Goal: Transaction & Acquisition: Purchase product/service

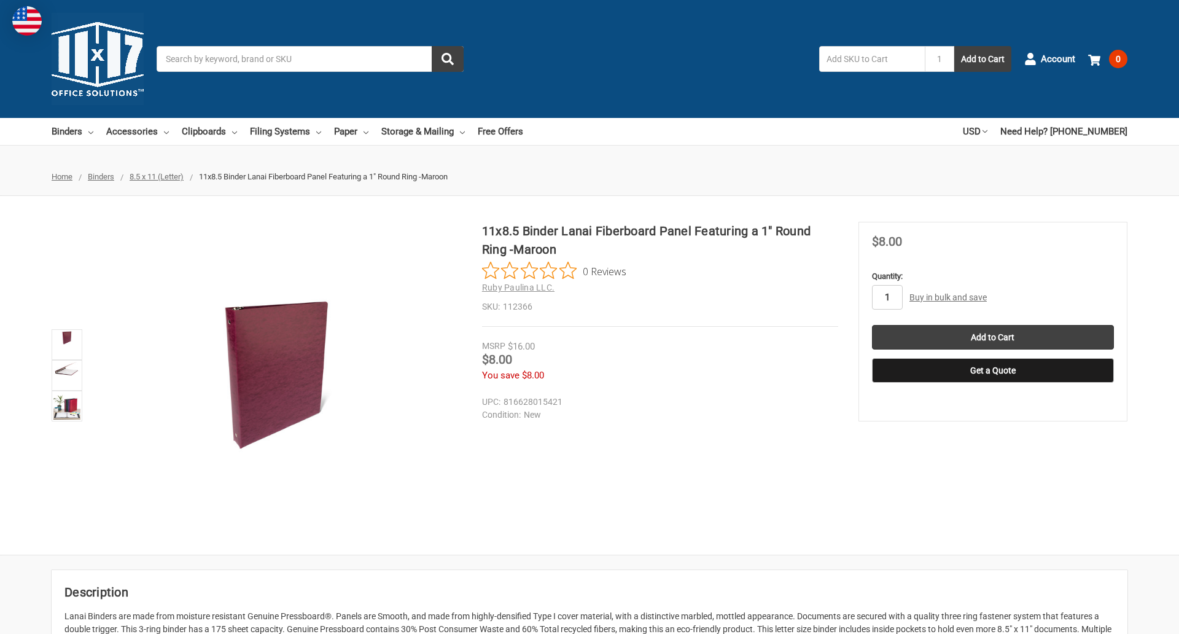
click at [887, 297] on input "1" at bounding box center [887, 297] width 31 height 25
type input "5"
click at [993, 370] on button "Get a Quote" at bounding box center [993, 370] width 242 height 25
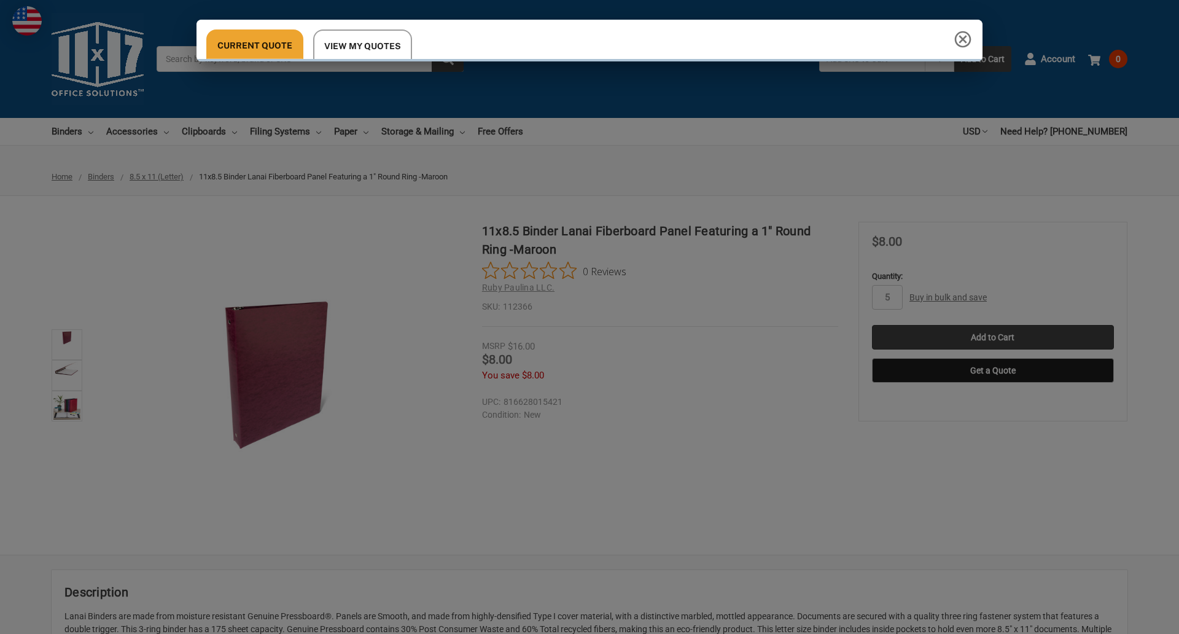
click at [993, 337] on div "Current Quote View My Quotes Request a Quote 11x17 Inc. Quote Contact Details N…" at bounding box center [589, 317] width 1179 height 634
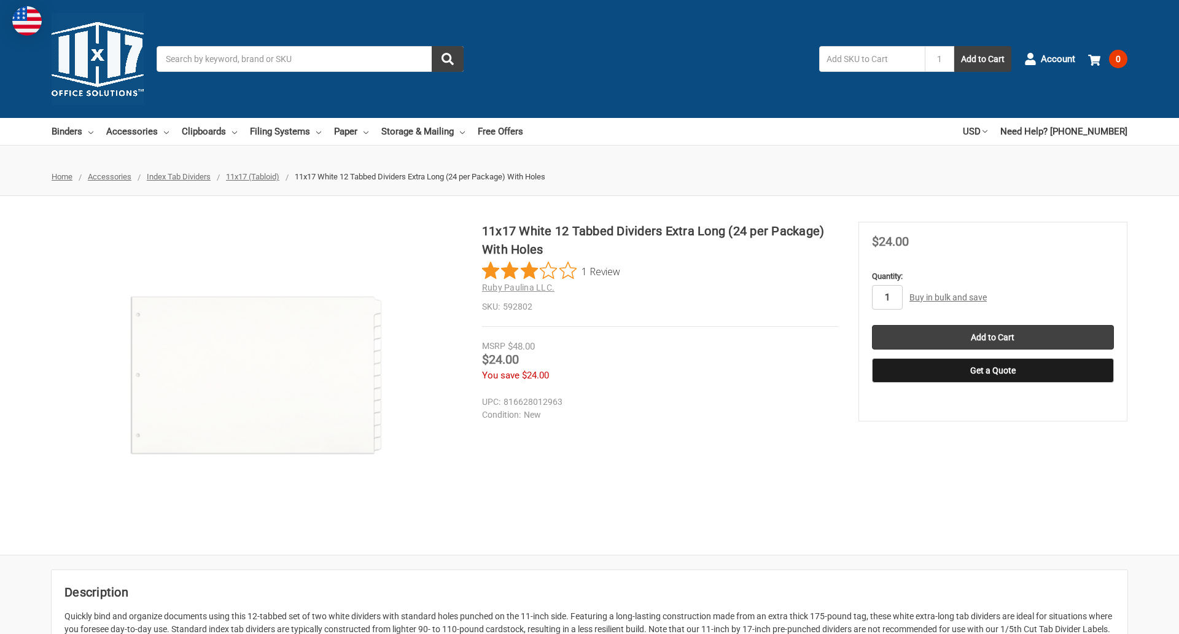
click at [887, 297] on input "1" at bounding box center [887, 297] width 31 height 25
click at [993, 370] on button "Get a Quote" at bounding box center [993, 370] width 242 height 25
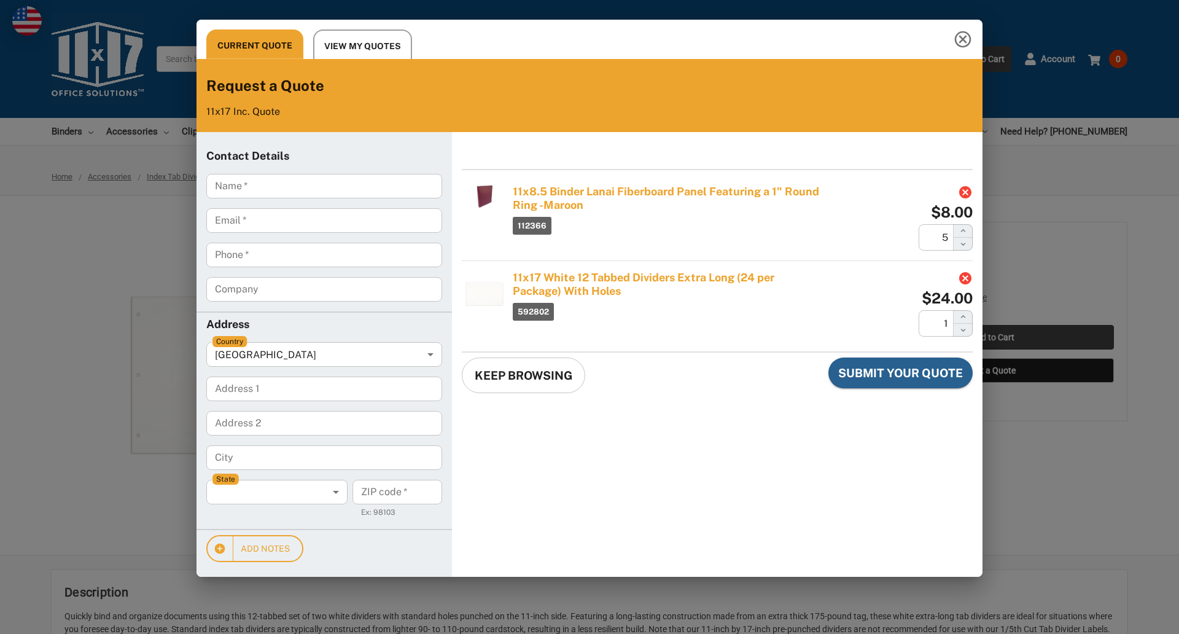
click at [993, 337] on div "Current Quote View My Quotes Request a Quote 11x17 Inc. Quote Contact Details N…" at bounding box center [589, 317] width 1179 height 634
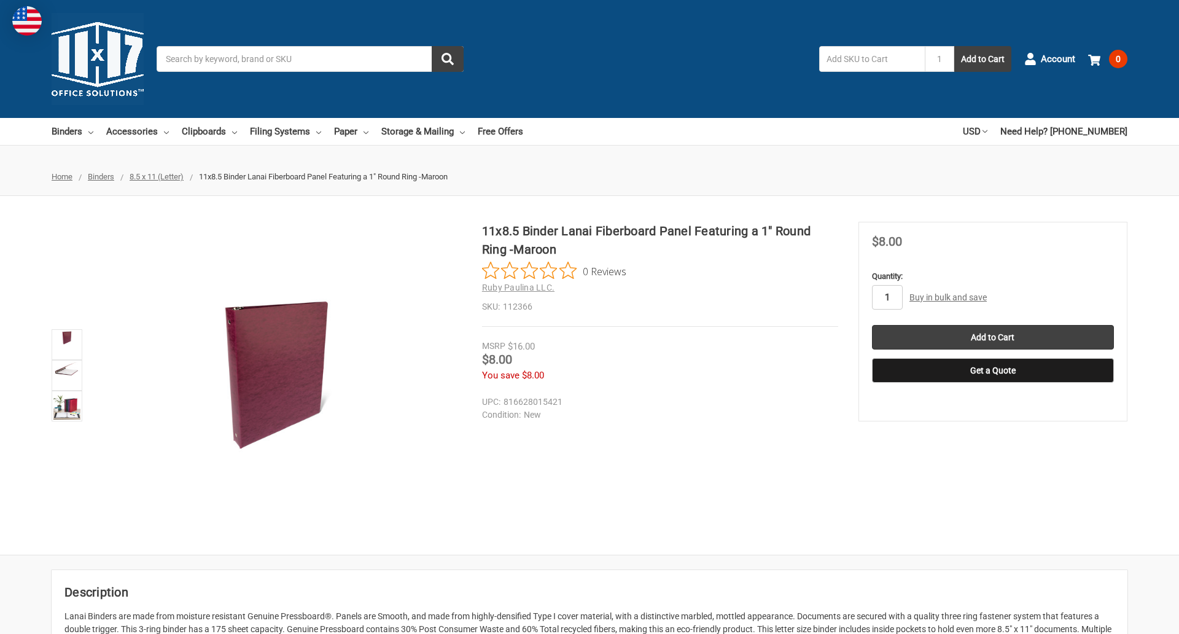
click at [887, 297] on input "1" at bounding box center [887, 297] width 31 height 25
type input "4"
click at [993, 370] on button "Get a Quote" at bounding box center [993, 370] width 242 height 25
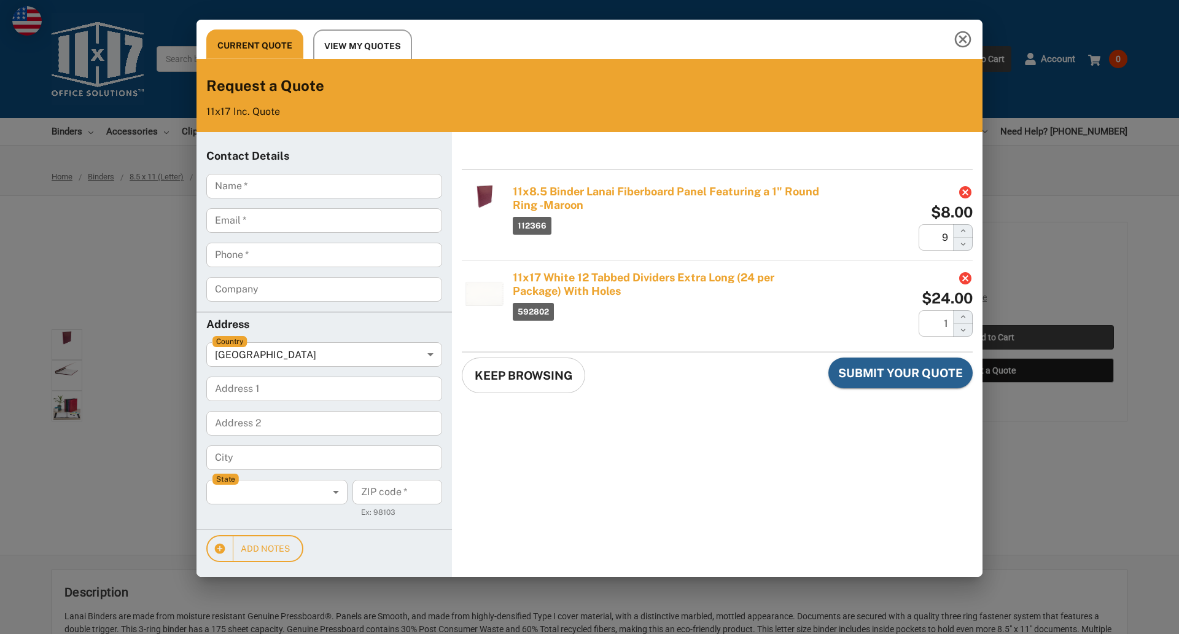
click at [993, 337] on div "Current Quote View My Quotes Request a Quote 11x17 Inc. Quote Contact Details N…" at bounding box center [589, 317] width 1179 height 634
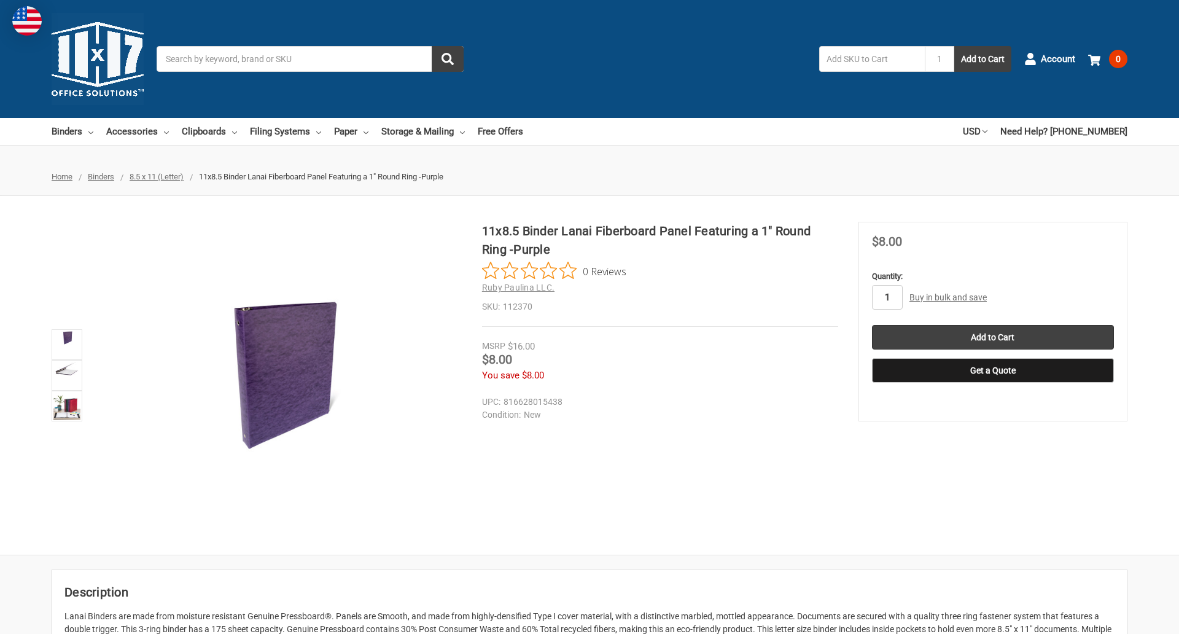
click at [887, 297] on input "1" at bounding box center [887, 297] width 31 height 25
click at [993, 370] on button "Get a Quote" at bounding box center [993, 370] width 242 height 25
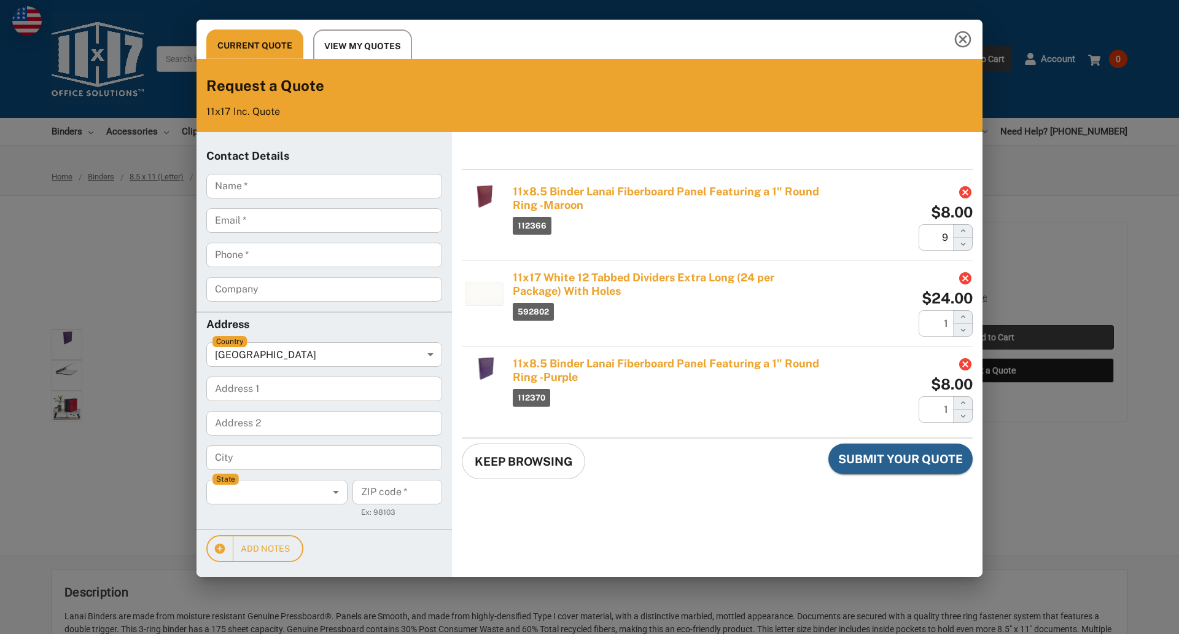
click at [993, 337] on div "Current Quote View My Quotes Request a Quote 11x17 Inc. Quote Contact Details N…" at bounding box center [589, 317] width 1179 height 634
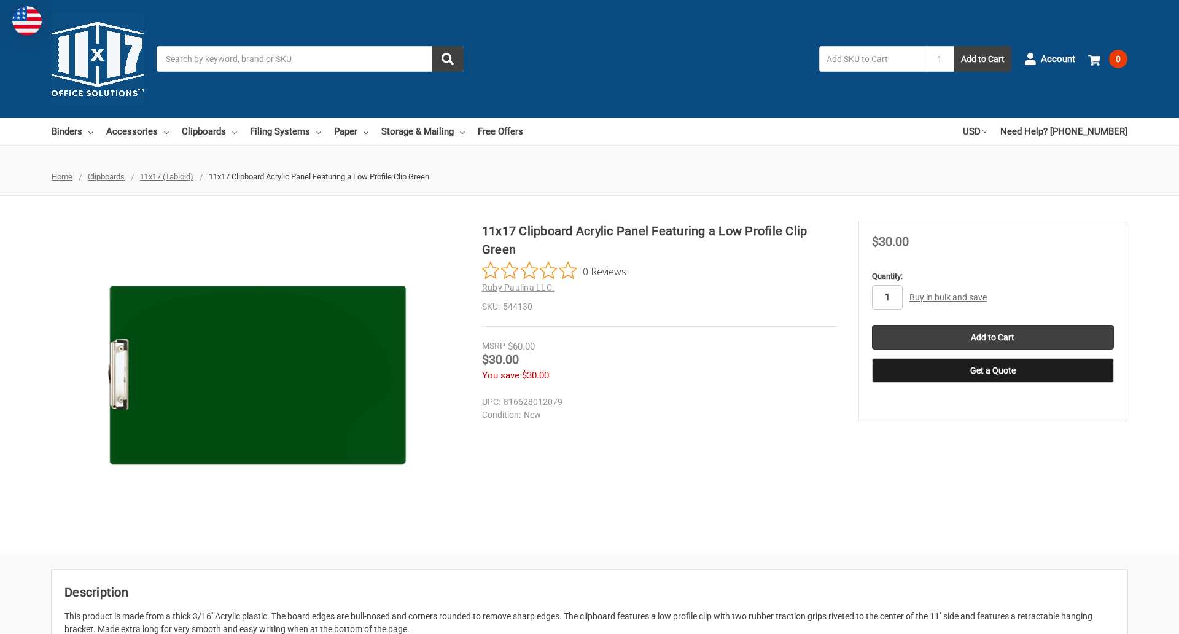
click at [887, 297] on input "1" at bounding box center [887, 297] width 31 height 25
type input "2"
click at [993, 370] on button "Get a Quote" at bounding box center [993, 370] width 242 height 25
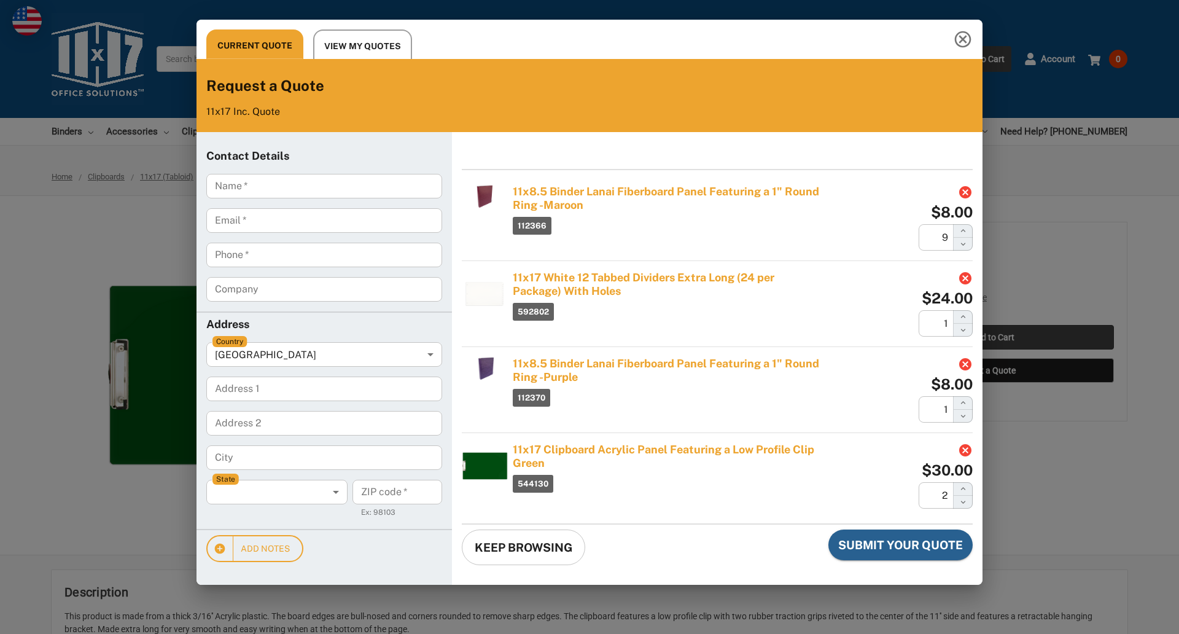
click at [993, 337] on div "Current Quote View My Quotes Request a Quote 11x17 Inc. Quote Contact Details N…" at bounding box center [589, 317] width 1179 height 634
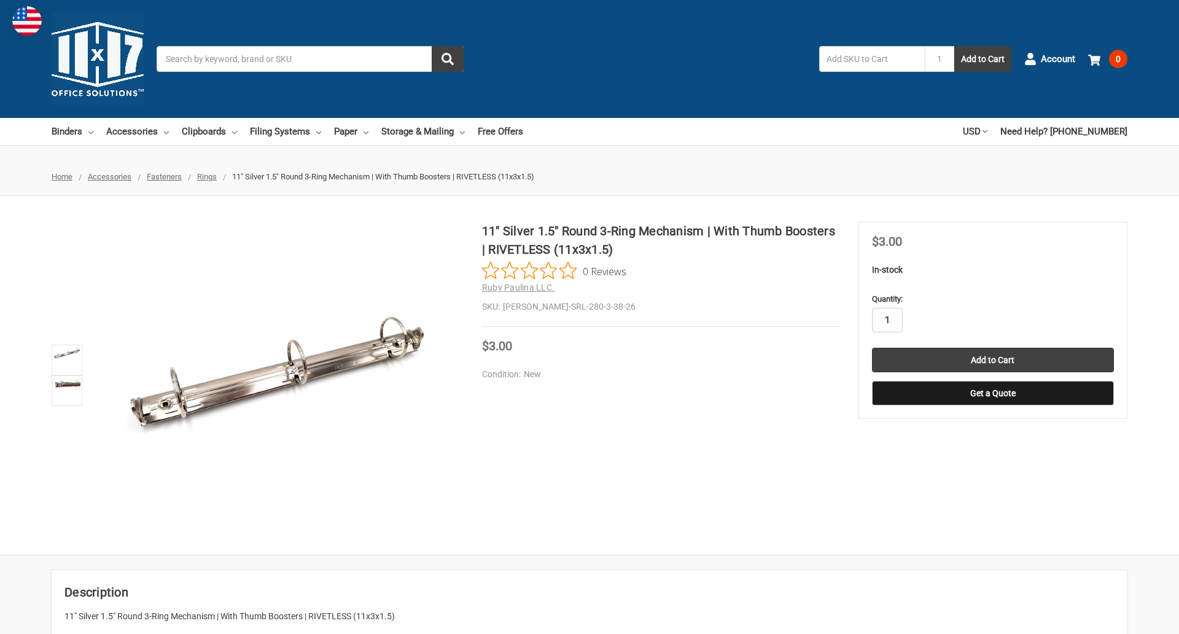
click at [887, 320] on input "1" at bounding box center [887, 320] width 31 height 25
type input "4"
click at [993, 393] on button "Get a Quote" at bounding box center [993, 393] width 242 height 25
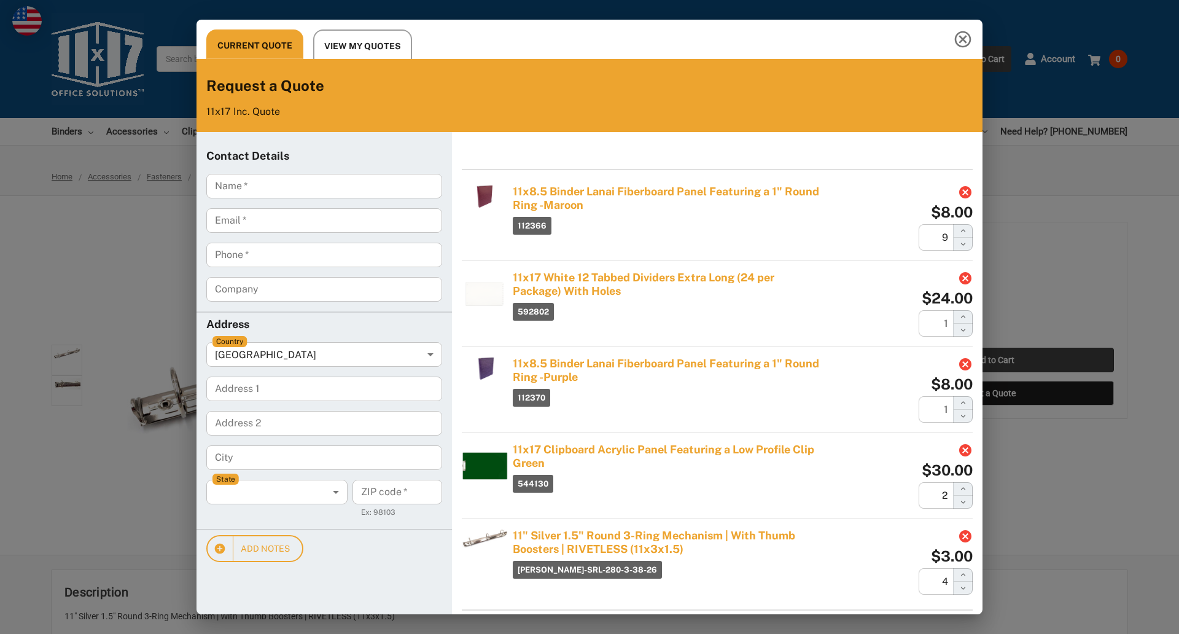
click at [993, 360] on div "Current Quote View My Quotes Request a Quote 11x17 Inc. Quote Contact Details N…" at bounding box center [589, 317] width 1179 height 634
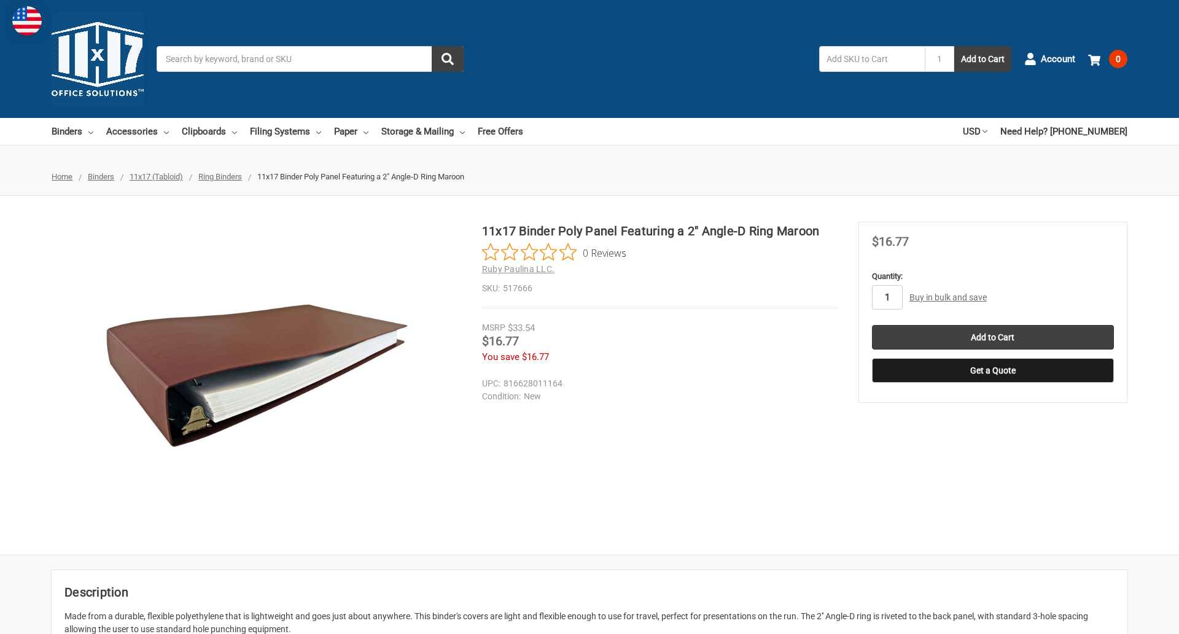
click at [887, 297] on input "1" at bounding box center [887, 297] width 31 height 25
type input "5"
click at [993, 370] on button "Get a Quote" at bounding box center [993, 370] width 242 height 25
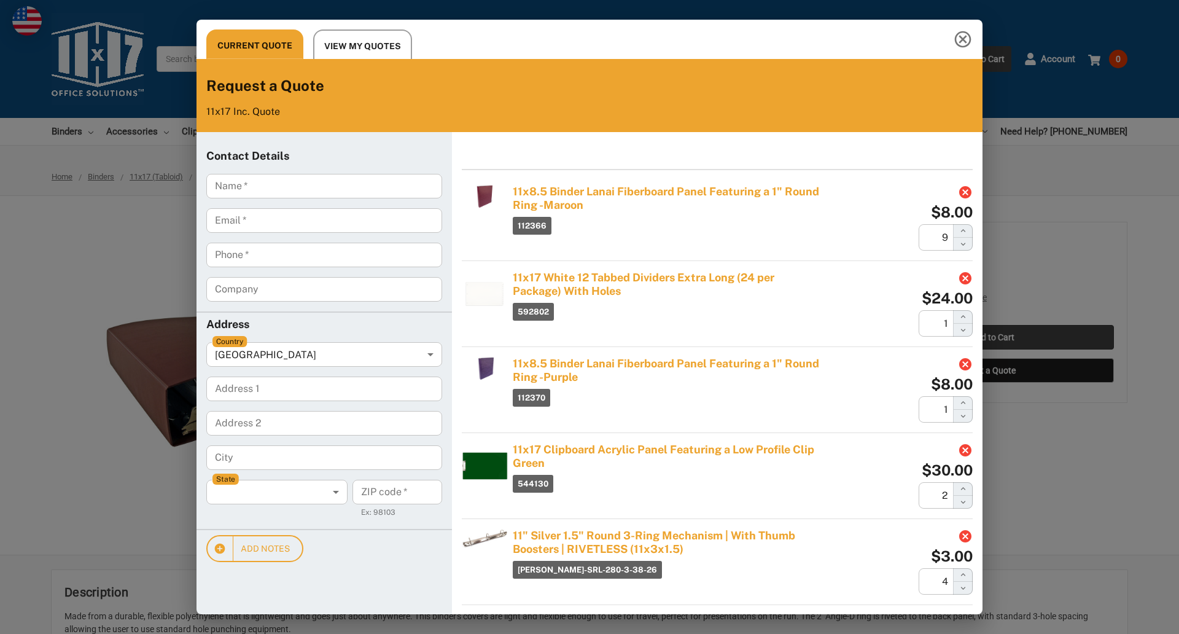
click at [993, 337] on div "Current Quote View My Quotes Request a Quote 11x17 Inc. Quote Contact Details N…" at bounding box center [589, 317] width 1179 height 634
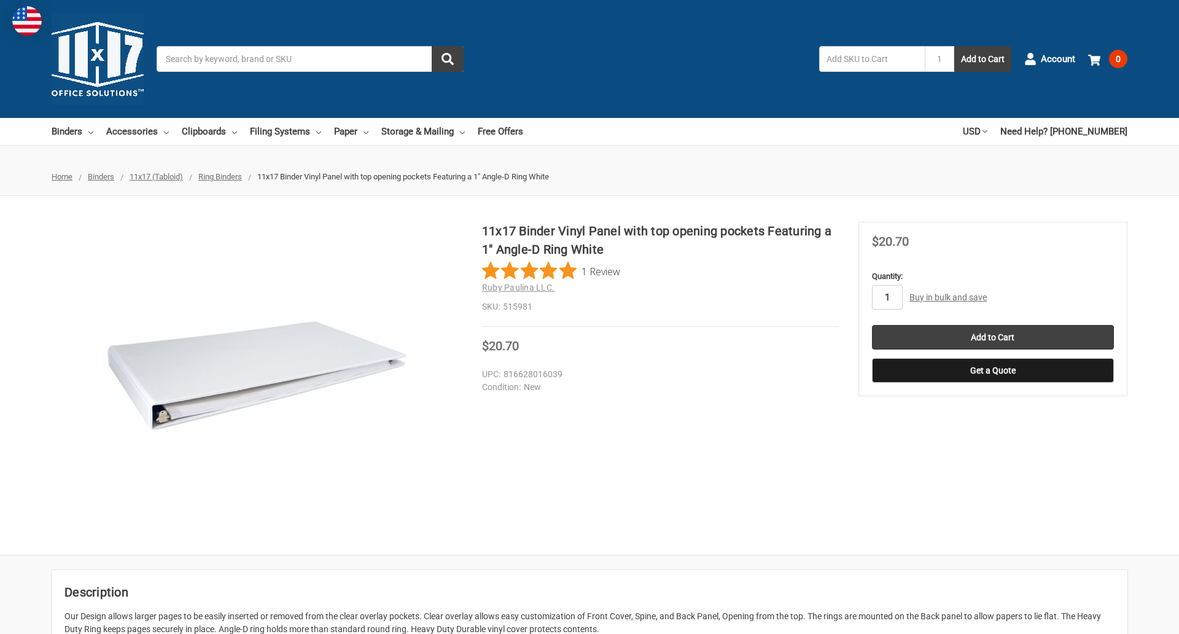
click at [887, 297] on input "1" at bounding box center [887, 297] width 31 height 25
type input "5"
click at [993, 370] on button "Get a Quote" at bounding box center [993, 370] width 242 height 25
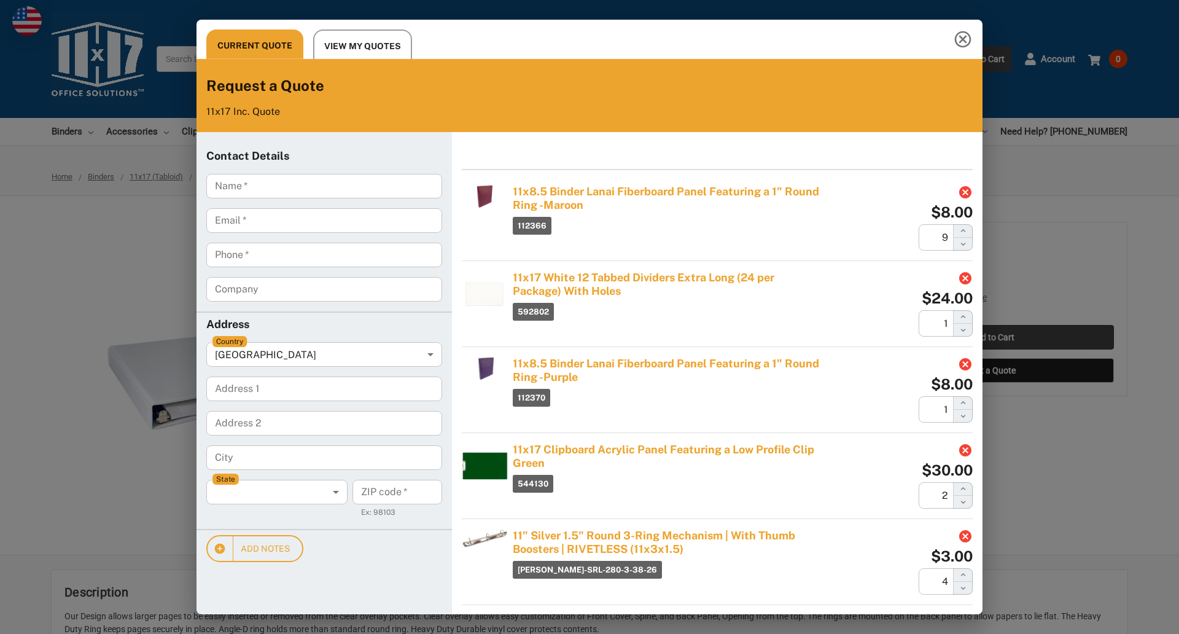
click at [993, 337] on div "Current Quote View My Quotes Request a Quote 11x17 Inc. Quote Contact Details N…" at bounding box center [589, 317] width 1179 height 634
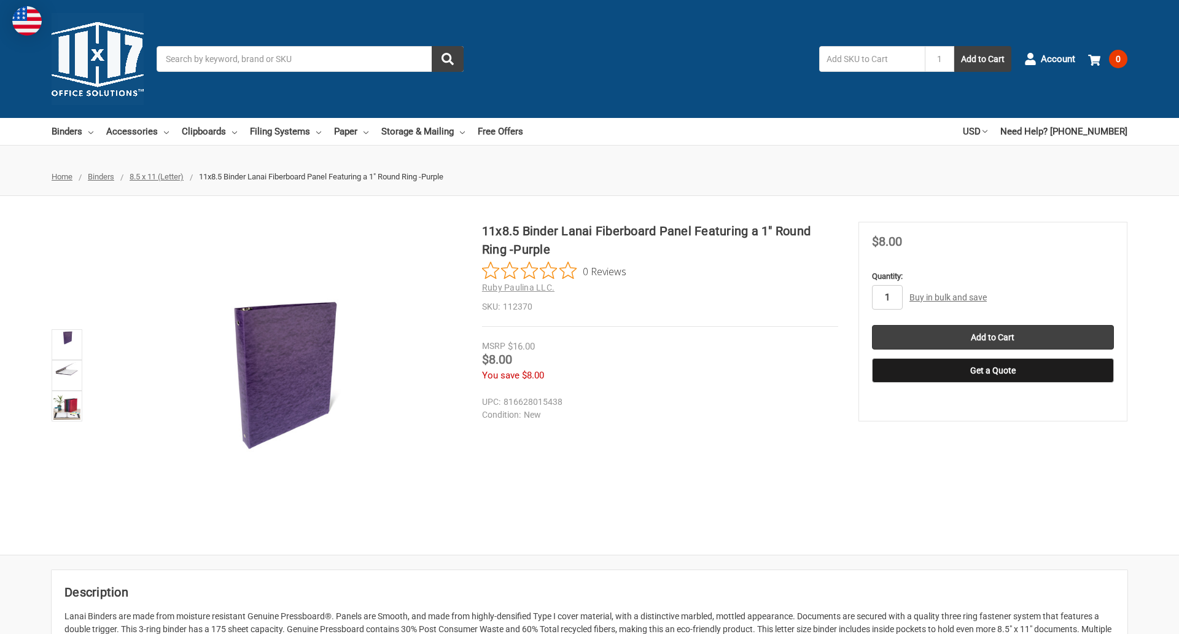
click at [887, 297] on input "1" at bounding box center [887, 297] width 31 height 25
click at [993, 370] on button "Get a Quote" at bounding box center [993, 370] width 242 height 25
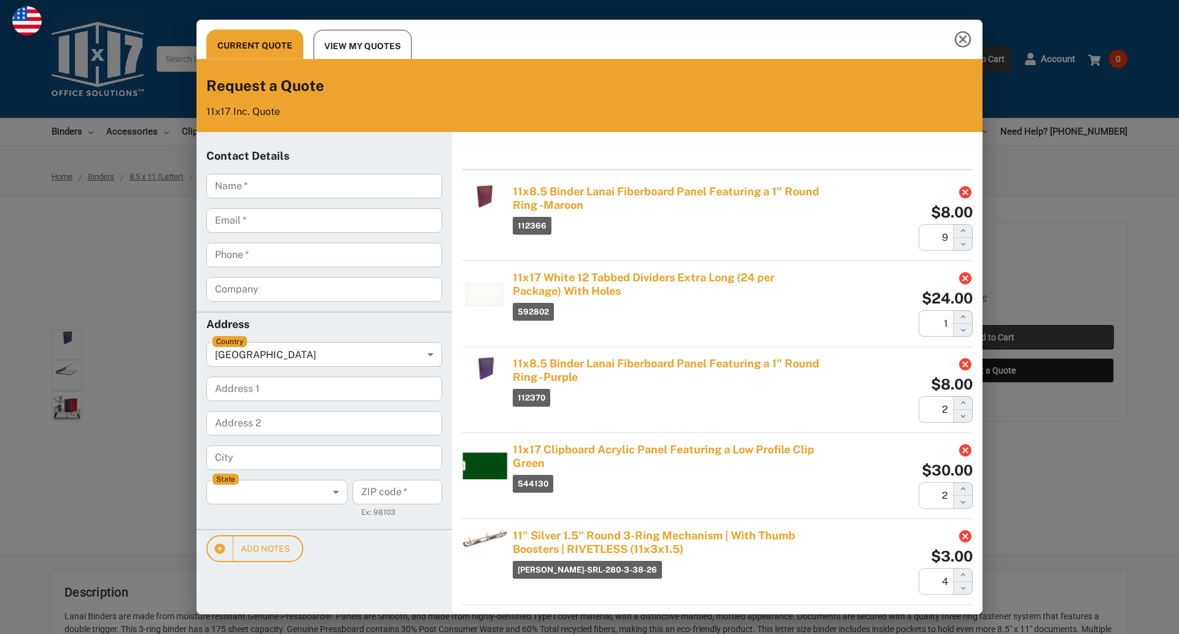
click at [993, 337] on div "Current Quote View My Quotes Request a Quote 11x17 Inc. Quote Contact Details N…" at bounding box center [589, 317] width 1179 height 634
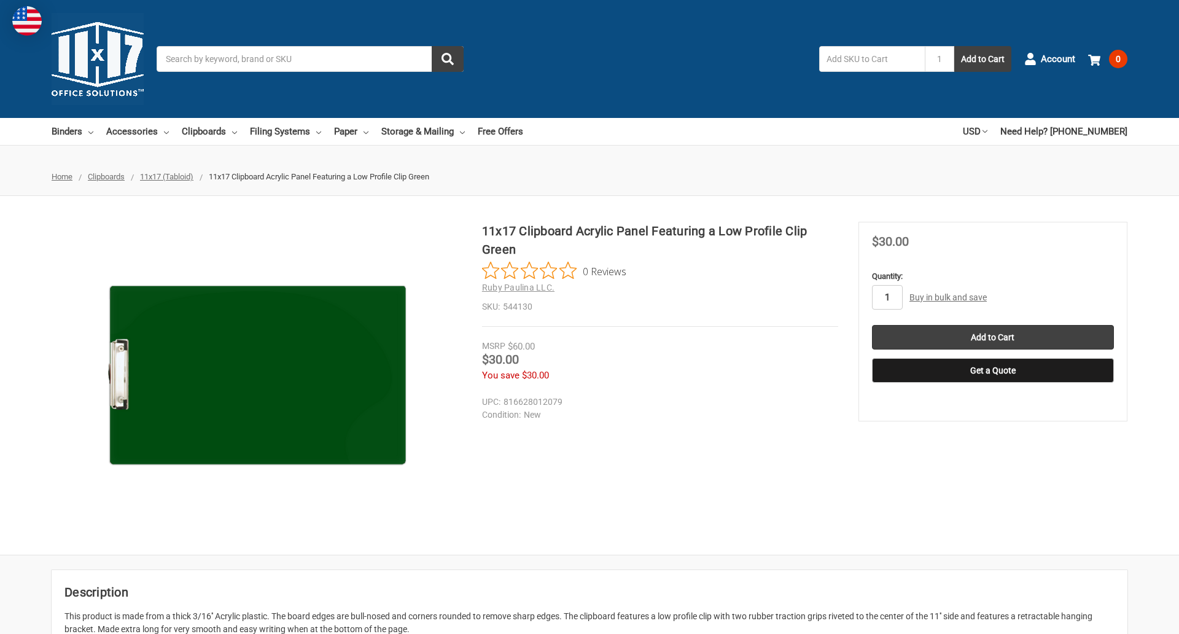
click at [887, 297] on input "1" at bounding box center [887, 297] width 31 height 25
type input "4"
click at [993, 370] on button "Get a Quote" at bounding box center [993, 370] width 242 height 25
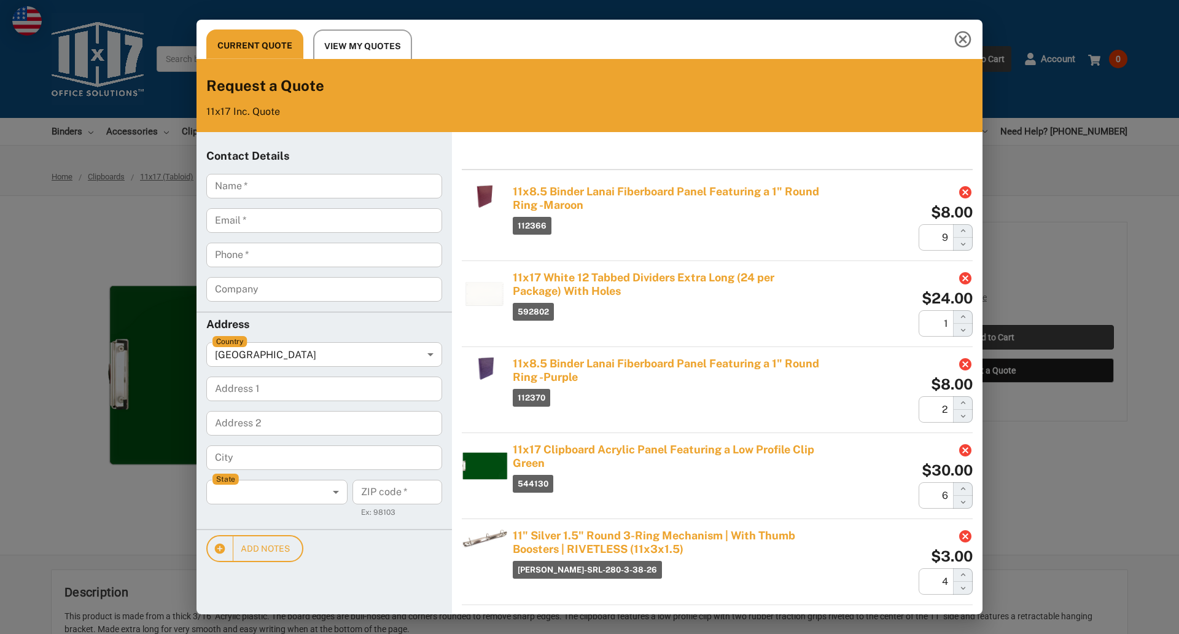
click at [993, 337] on div "Current Quote View My Quotes Request a Quote 11x17 Inc. Quote Contact Details N…" at bounding box center [589, 317] width 1179 height 634
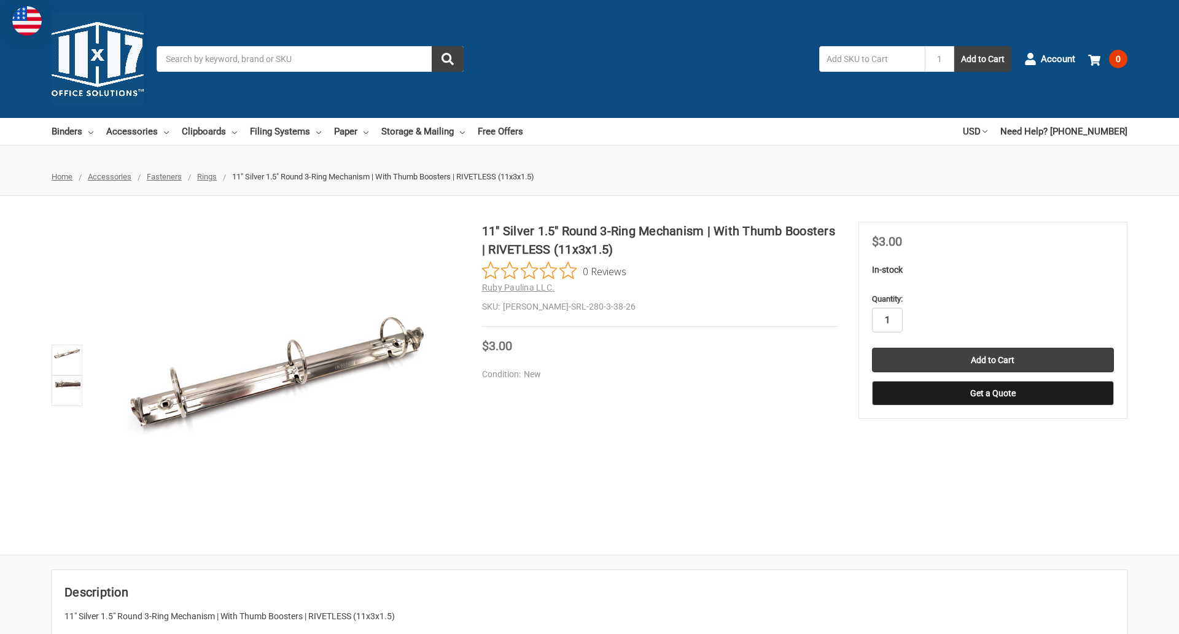
click at [887, 320] on input "1" at bounding box center [887, 320] width 31 height 25
type input "3"
click at [993, 393] on button "Get a Quote" at bounding box center [993, 393] width 242 height 25
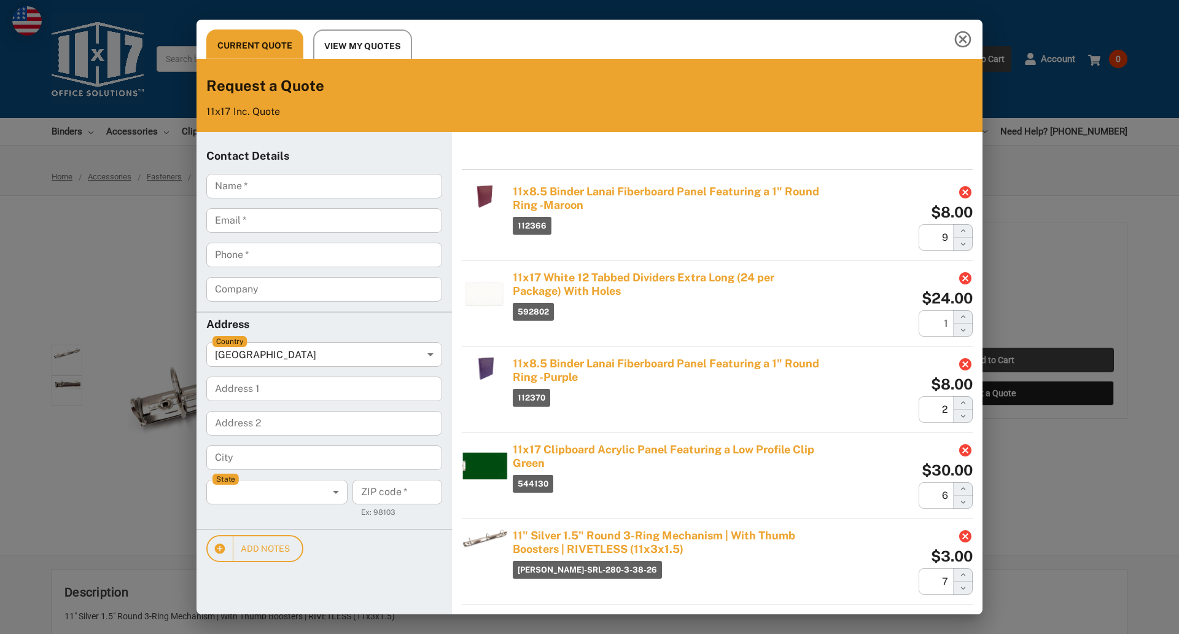
click at [993, 360] on div "Current Quote View My Quotes Request a Quote 11x17 Inc. Quote Contact Details N…" at bounding box center [589, 317] width 1179 height 634
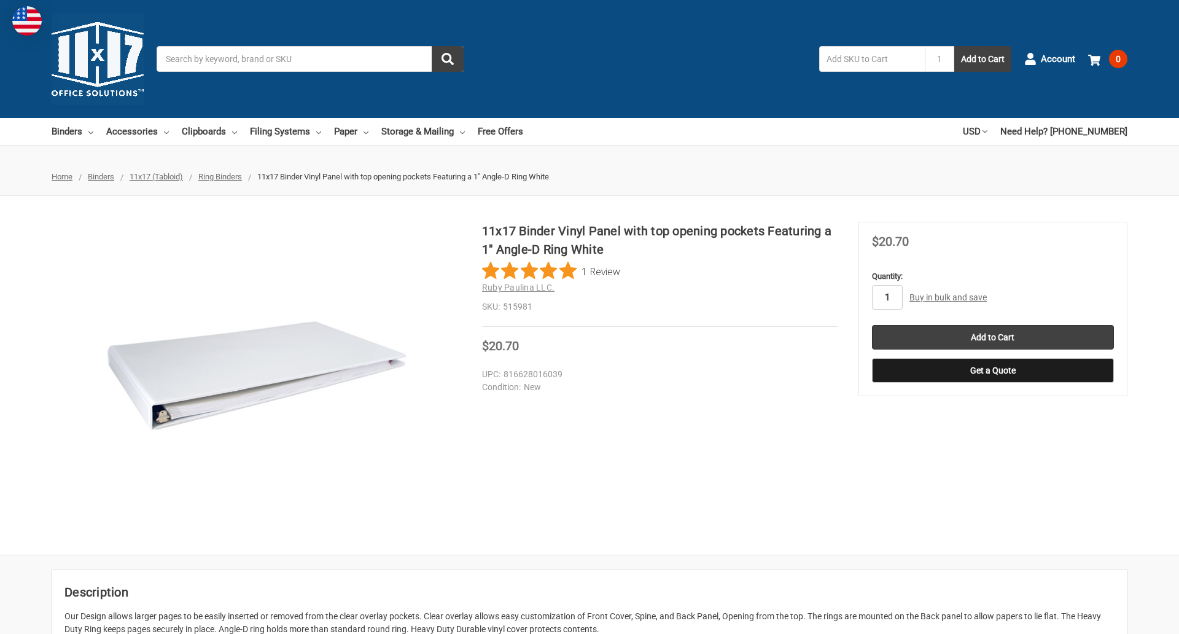
click at [887, 297] on input "1" at bounding box center [887, 297] width 31 height 25
type input "3"
click at [993, 370] on button "Get a Quote" at bounding box center [993, 370] width 242 height 25
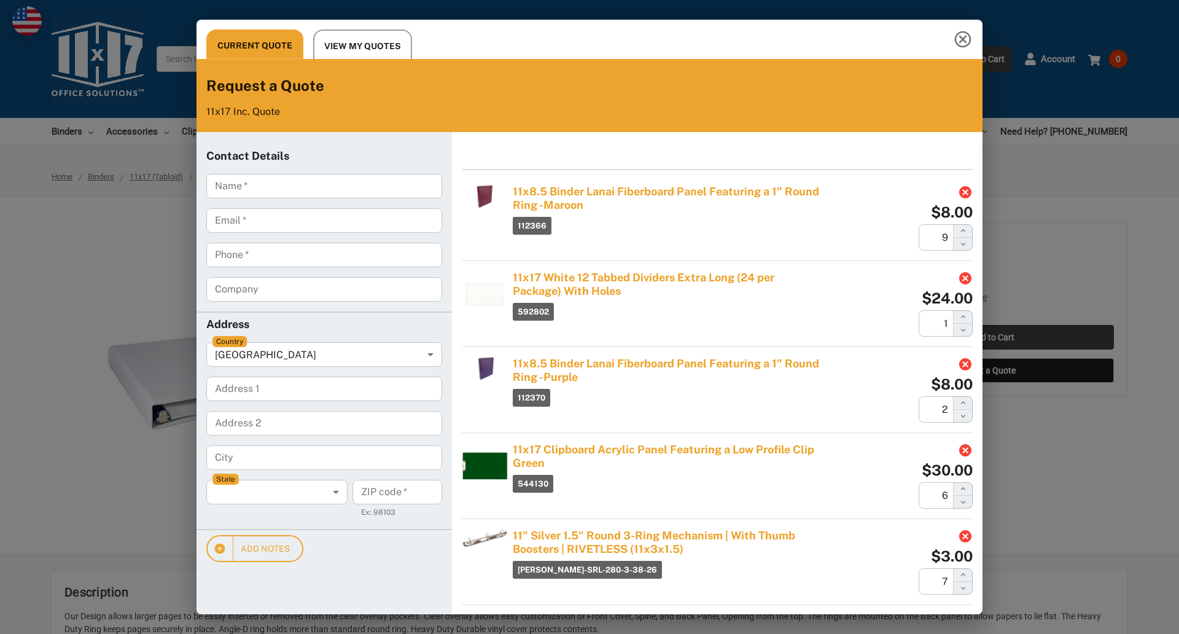
click at [993, 337] on div "Current Quote View My Quotes Request a Quote 11x17 Inc. Quote Contact Details N…" at bounding box center [589, 317] width 1179 height 634
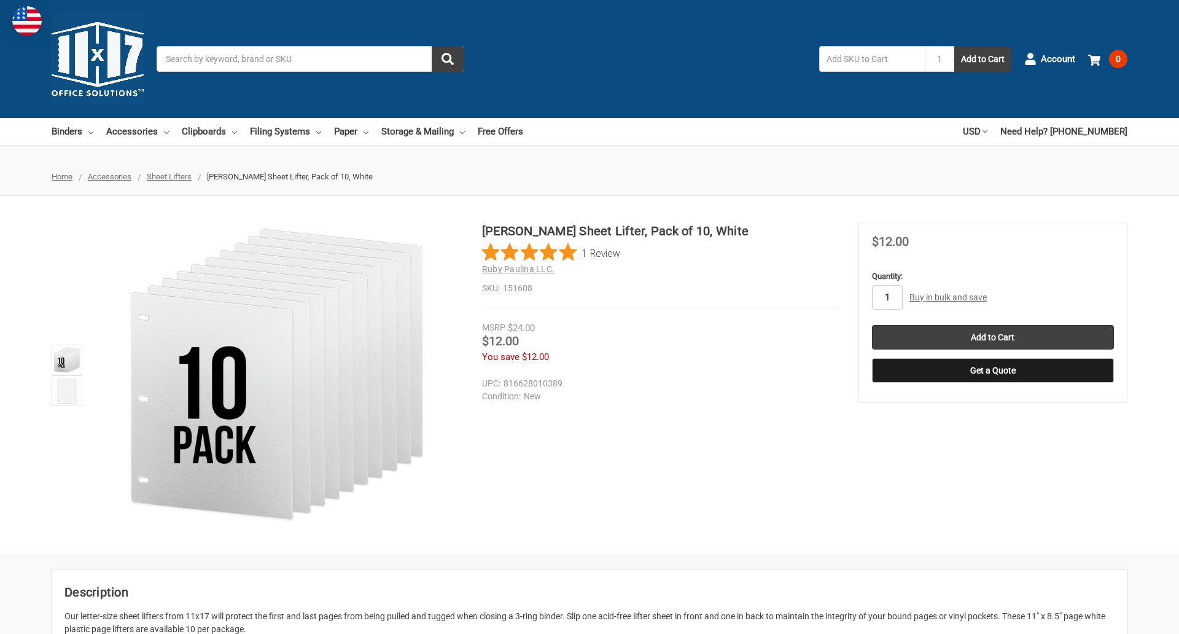
click at [887, 297] on input "1" at bounding box center [887, 297] width 31 height 25
click at [993, 370] on button "Get a Quote" at bounding box center [993, 370] width 242 height 25
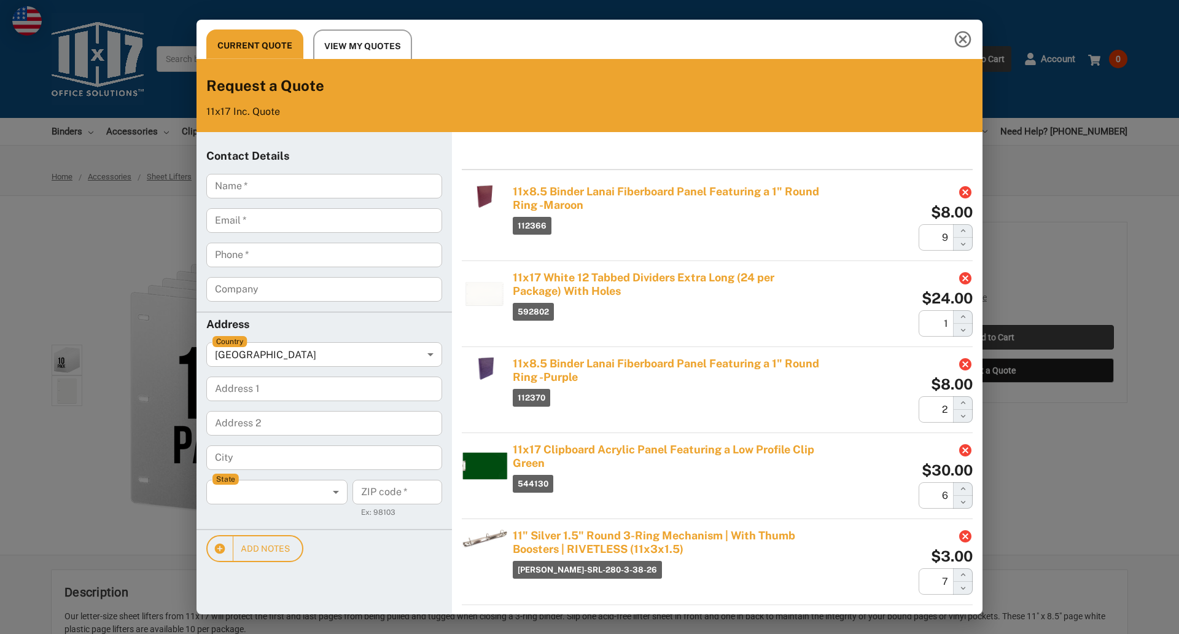
click at [993, 337] on div "Current Quote View My Quotes Request a Quote 11x17 Inc. Quote Contact Details N…" at bounding box center [589, 317] width 1179 height 634
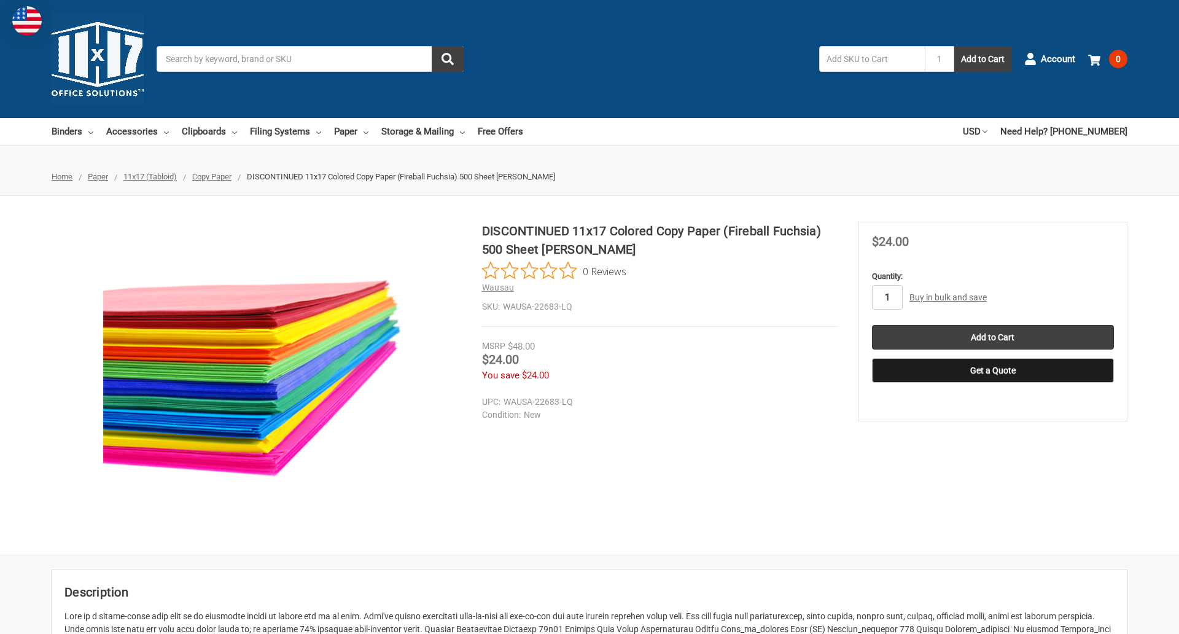
click at [887, 297] on input "1" at bounding box center [887, 297] width 31 height 25
type input "2"
click at [993, 370] on button "Get a Quote" at bounding box center [993, 370] width 242 height 25
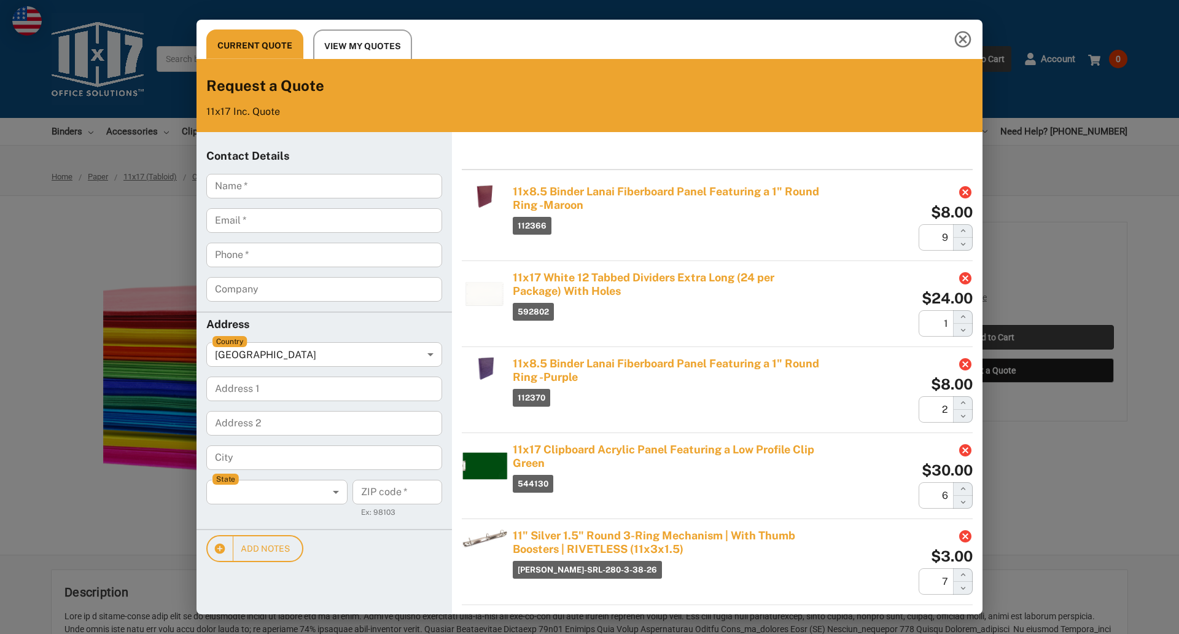
click at [993, 337] on div "Current Quote View My Quotes Request a Quote 11x17 Inc. Quote Contact Details N…" at bounding box center [589, 317] width 1179 height 634
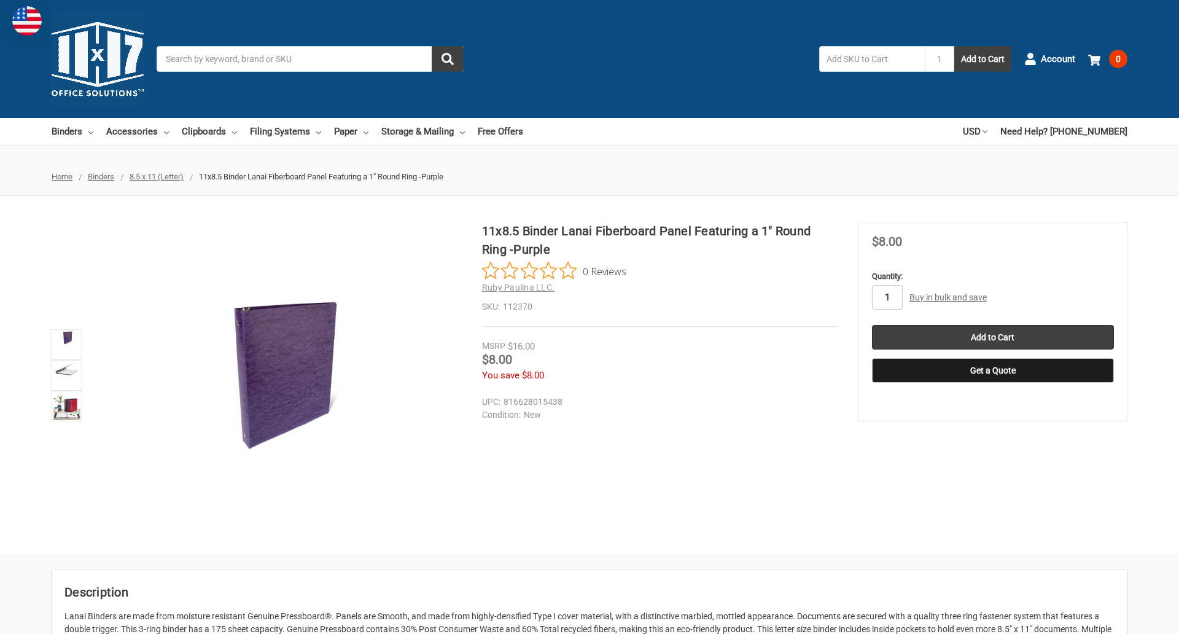
click at [887, 297] on input "1" at bounding box center [887, 297] width 31 height 25
type input "5"
click at [993, 370] on button "Get a Quote" at bounding box center [993, 370] width 242 height 25
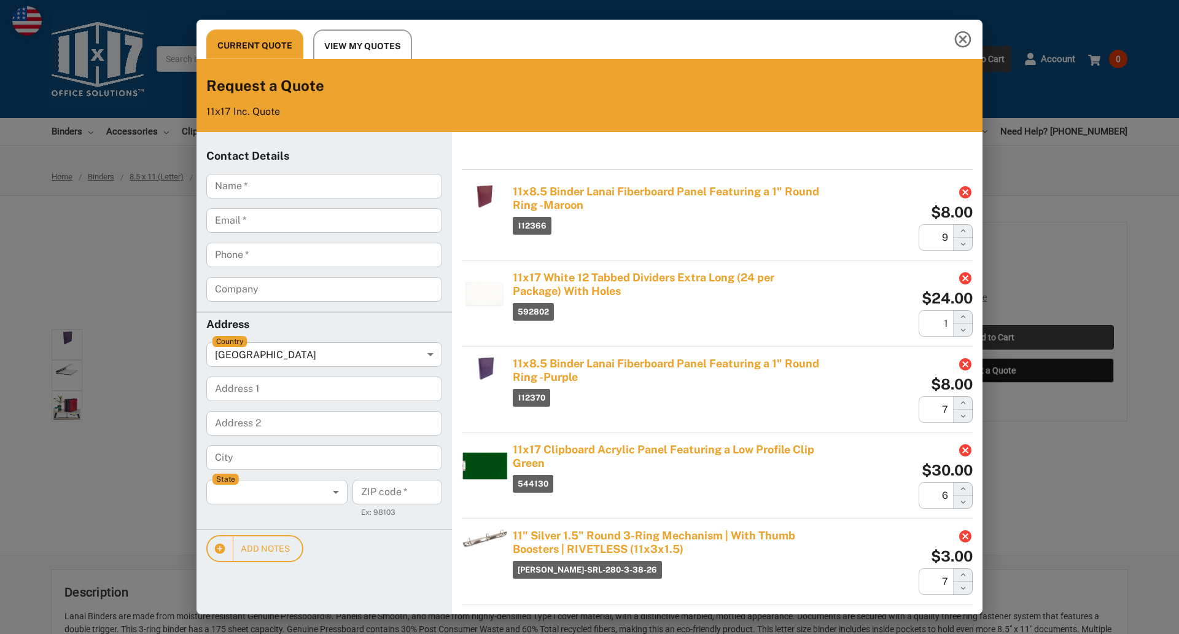
click at [993, 337] on div "Current Quote View My Quotes Request a Quote 11x17 Inc. Quote Contact Details N…" at bounding box center [589, 317] width 1179 height 634
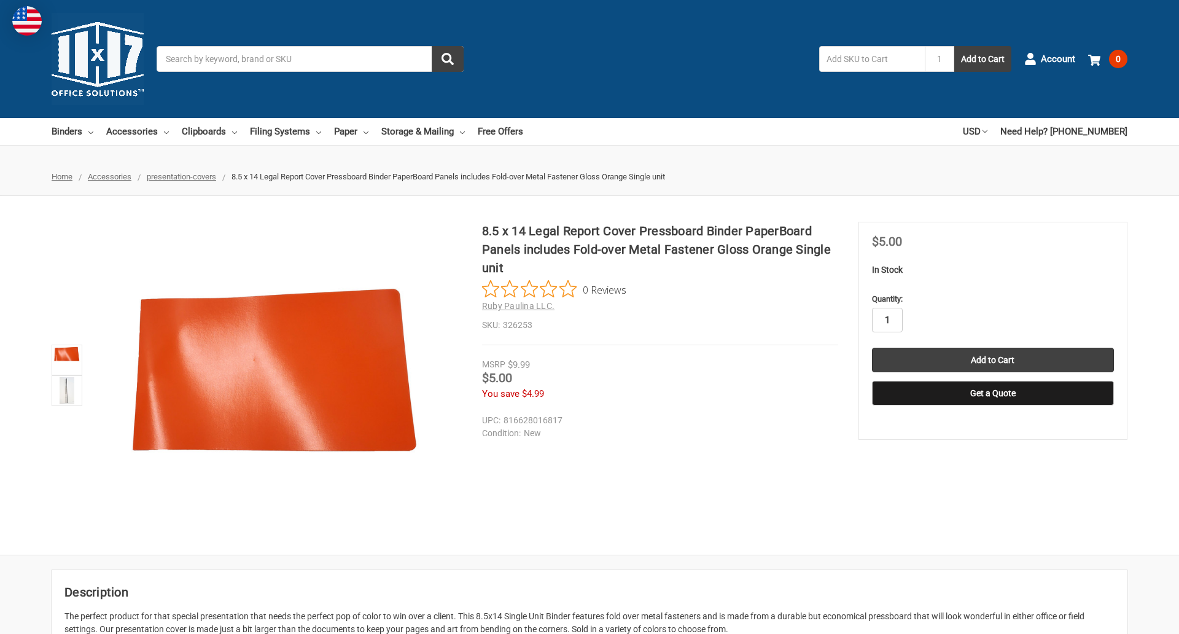
click at [887, 320] on input "1" at bounding box center [887, 320] width 31 height 25
type input "2"
click at [993, 393] on button "Get a Quote" at bounding box center [993, 393] width 242 height 25
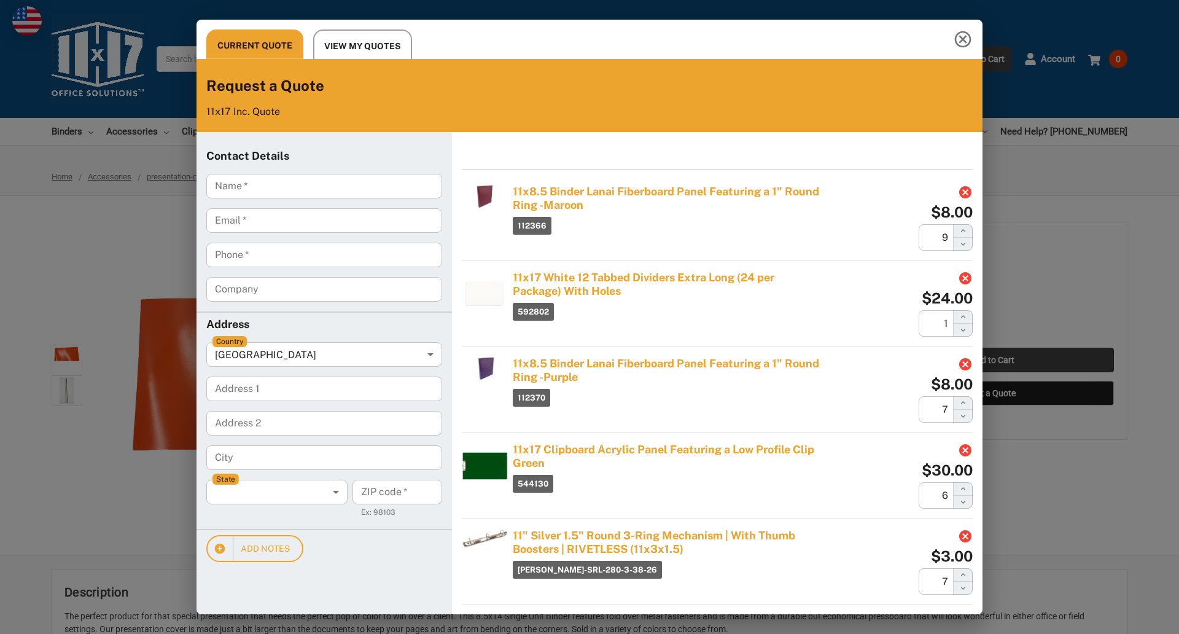
click at [993, 360] on div "Current Quote View My Quotes Request a Quote 11x17 Inc. Quote Contact Details N…" at bounding box center [589, 317] width 1179 height 634
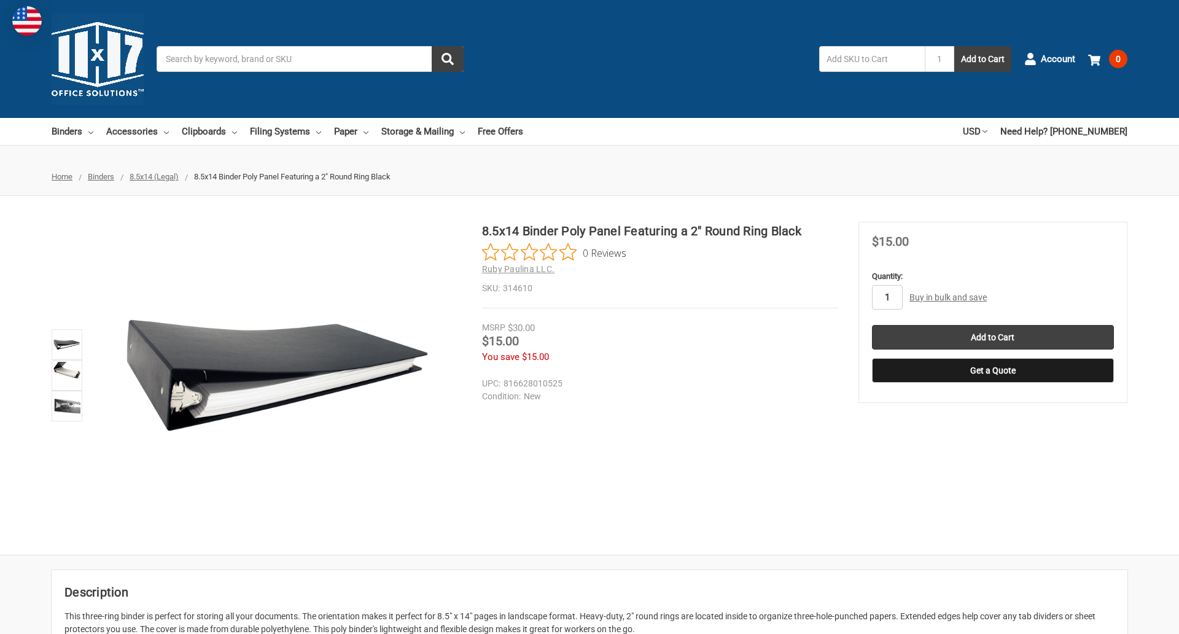
click at [887, 297] on input "1" at bounding box center [887, 297] width 31 height 25
type input "5"
click at [993, 370] on button "Get a Quote" at bounding box center [993, 370] width 242 height 25
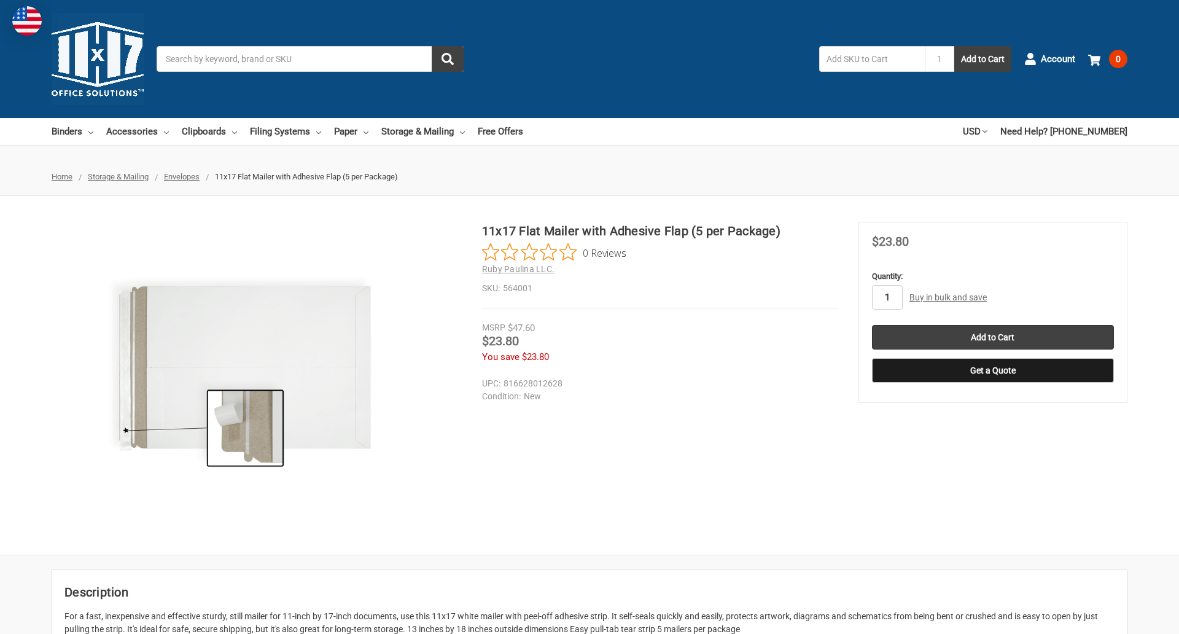
click at [887, 297] on input "1" at bounding box center [887, 297] width 31 height 25
type input "5"
click at [993, 370] on button "Get a Quote" at bounding box center [993, 370] width 242 height 25
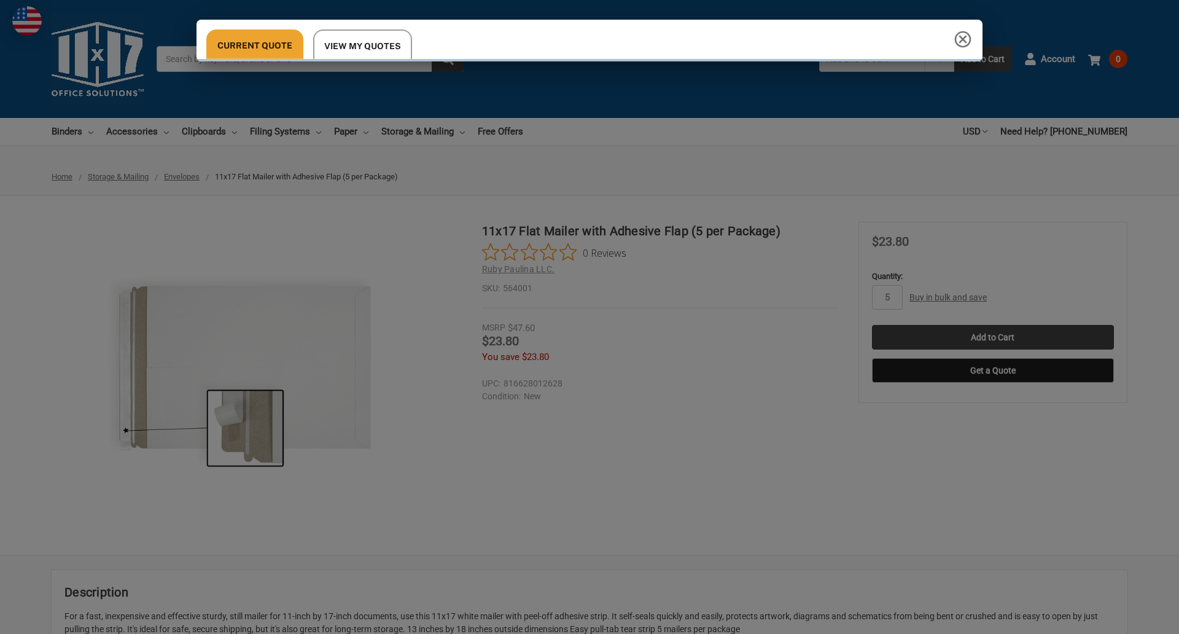
click at [993, 337] on div "Current Quote View My Quotes Request a Quote 11x17 Inc. Quote Contact Details N…" at bounding box center [589, 317] width 1179 height 634
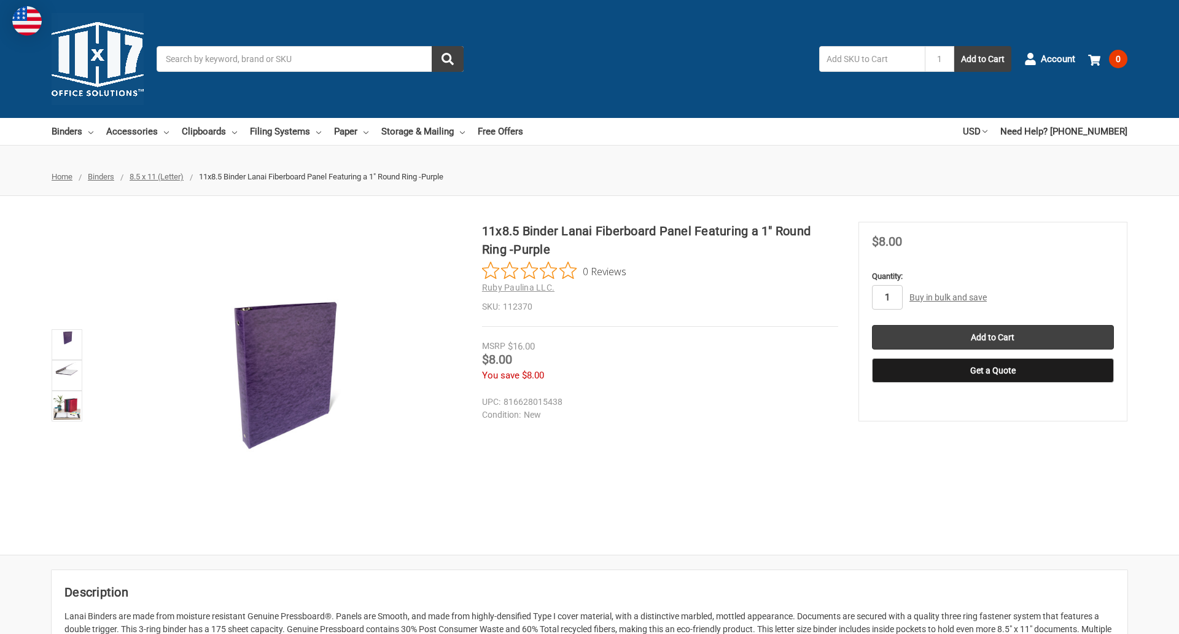
click at [887, 297] on input "1" at bounding box center [887, 297] width 31 height 25
click at [993, 370] on button "Get a Quote" at bounding box center [993, 370] width 242 height 25
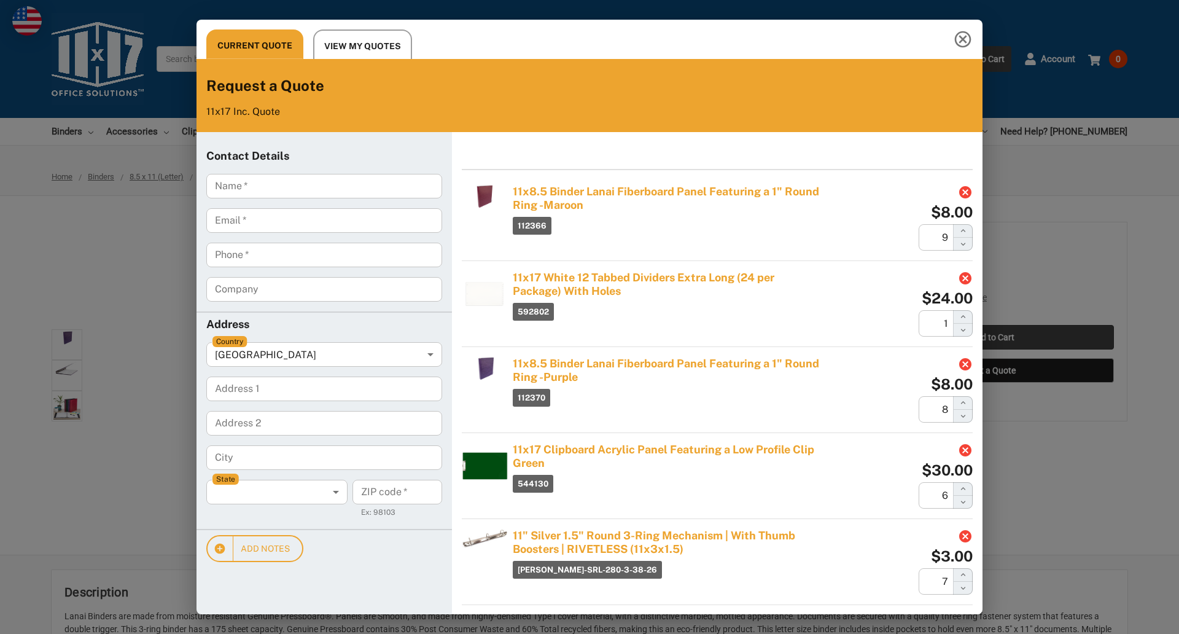
click at [993, 337] on div "Current Quote View My Quotes Request a Quote 11x17 Inc. Quote Contact Details N…" at bounding box center [589, 317] width 1179 height 634
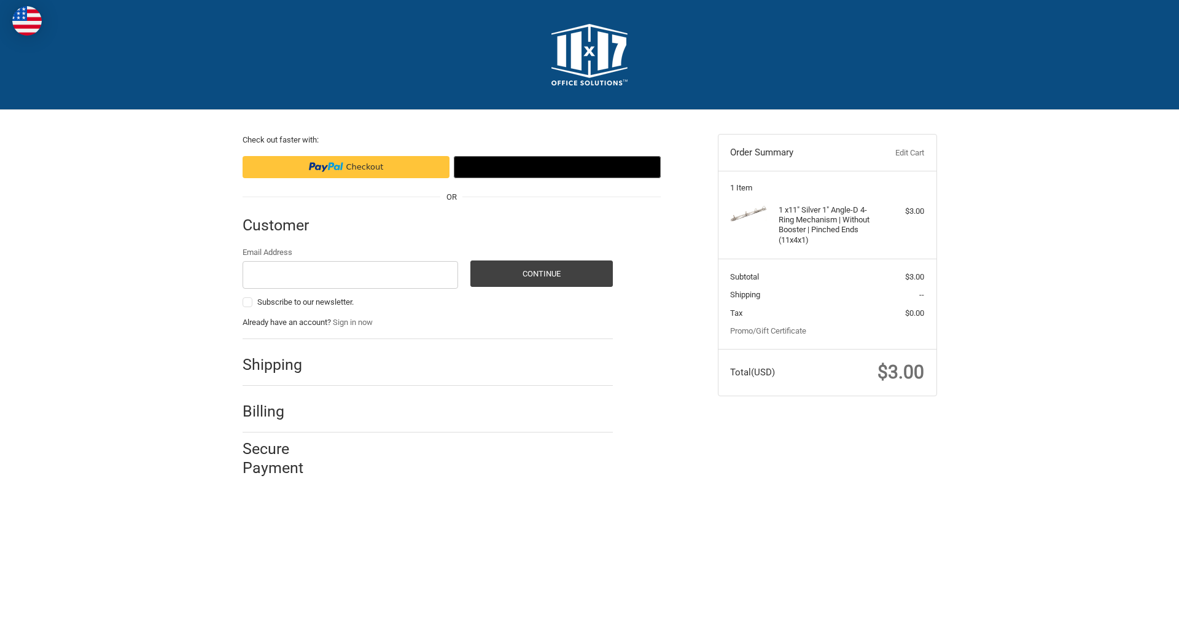
click at [350, 275] on input "Email Address" at bounding box center [351, 275] width 216 height 28
type input "[EMAIL_ADDRESS][DOMAIN_NAME]"
click at [541, 273] on button "Continue" at bounding box center [542, 273] width 143 height 26
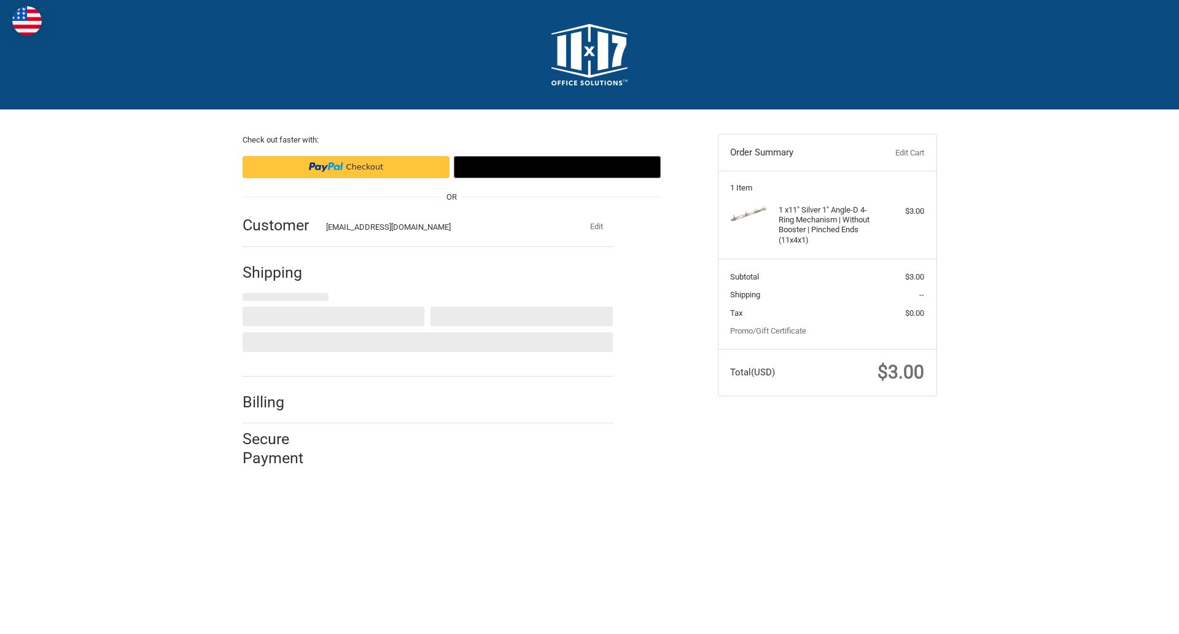
select select "US"
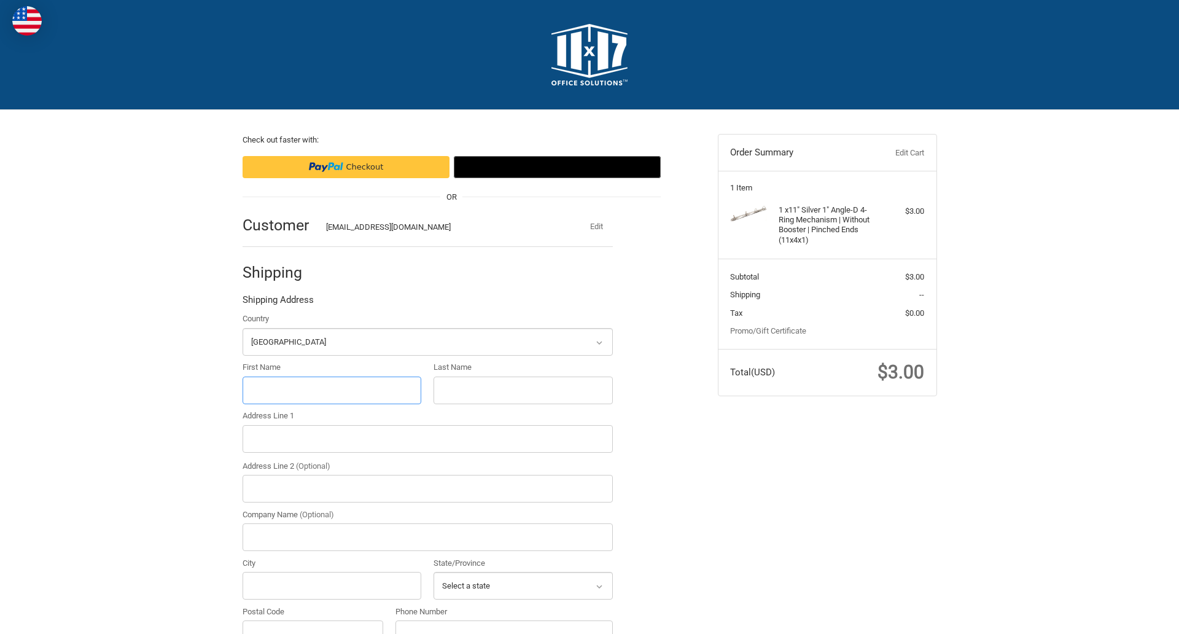
click at [332, 390] on input "First Name" at bounding box center [332, 391] width 179 height 28
type input "reflectiz"
click at [523, 390] on input "Last Name" at bounding box center [523, 391] width 179 height 28
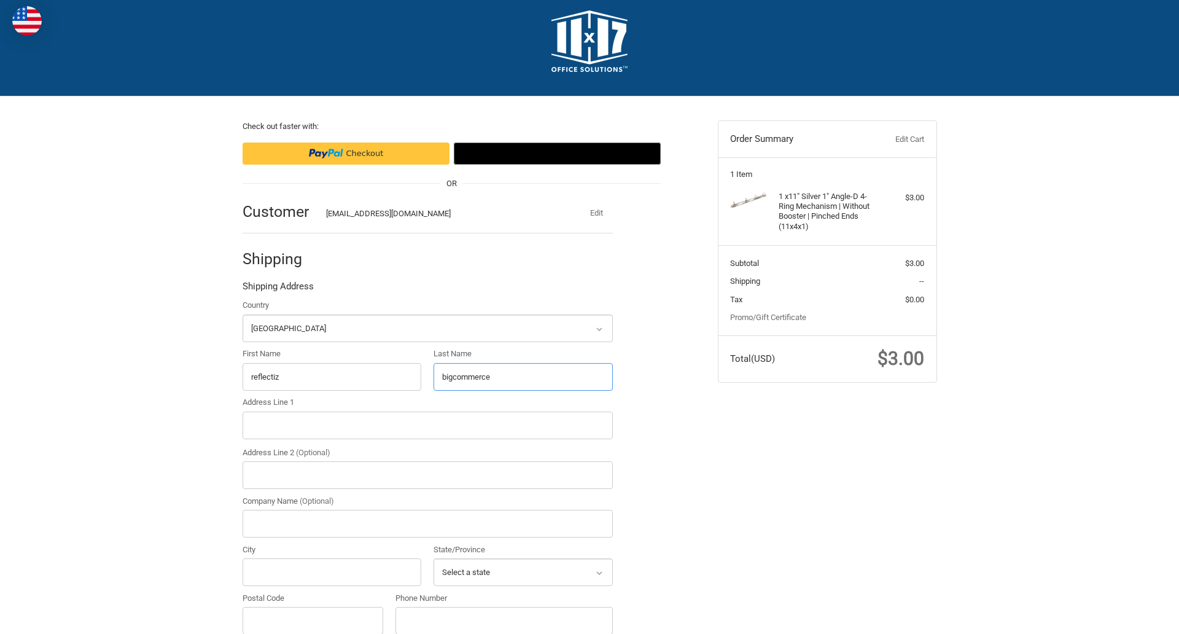
type input "bigcommerce"
click at [313, 620] on input "Postal Code" at bounding box center [313, 621] width 141 height 28
click at [313, 620] on input "78701" at bounding box center [313, 621] width 141 height 28
type input "78701"
click at [428, 425] on input "Address Line 1" at bounding box center [428, 426] width 370 height 28
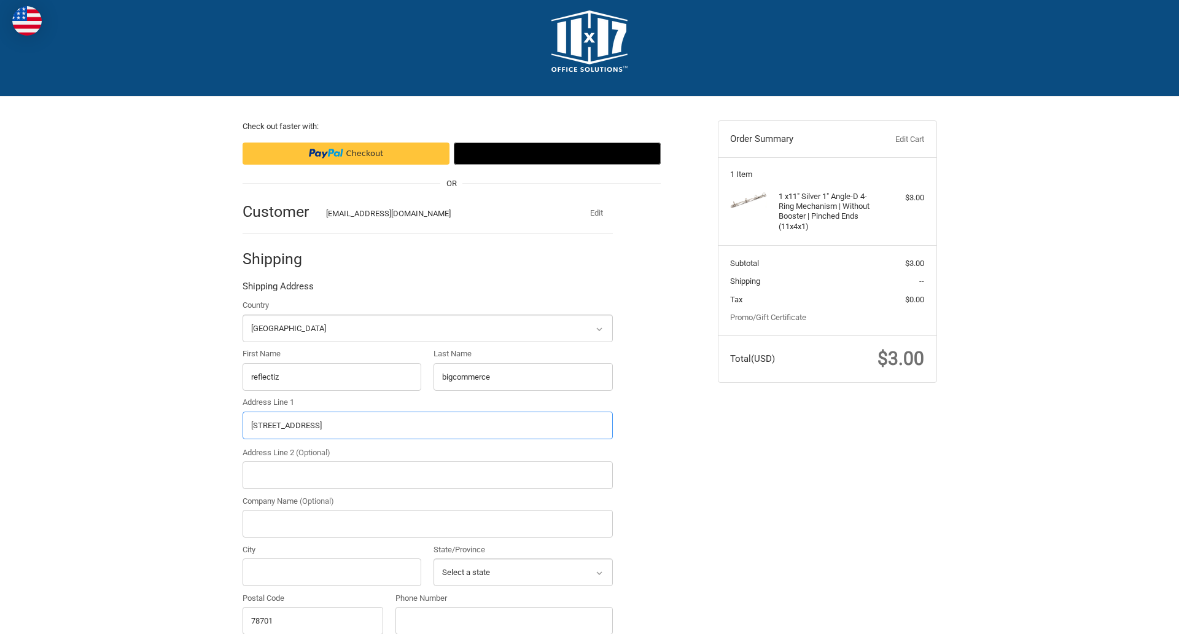
type input "[STREET_ADDRESS]"
click at [278, 289] on legend "Shipping Address" at bounding box center [278, 290] width 71 height 20
click at [313, 620] on input "78701" at bounding box center [313, 621] width 141 height 28
type input "78701"
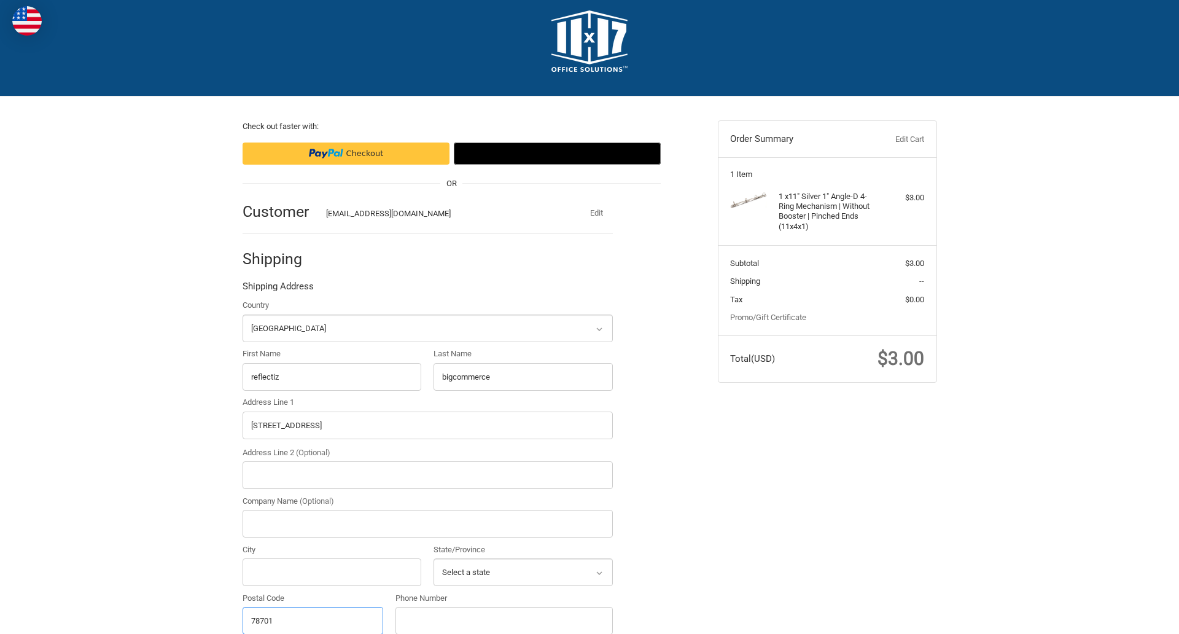
select select "[GEOGRAPHIC_DATA]"
click at [428, 475] on input "Address Line 2 (Optional)" at bounding box center [428, 475] width 370 height 28
type input "2"
click at [332, 572] on input "City" at bounding box center [332, 572] width 179 height 28
click at [332, 572] on input "Austin" at bounding box center [332, 572] width 179 height 28
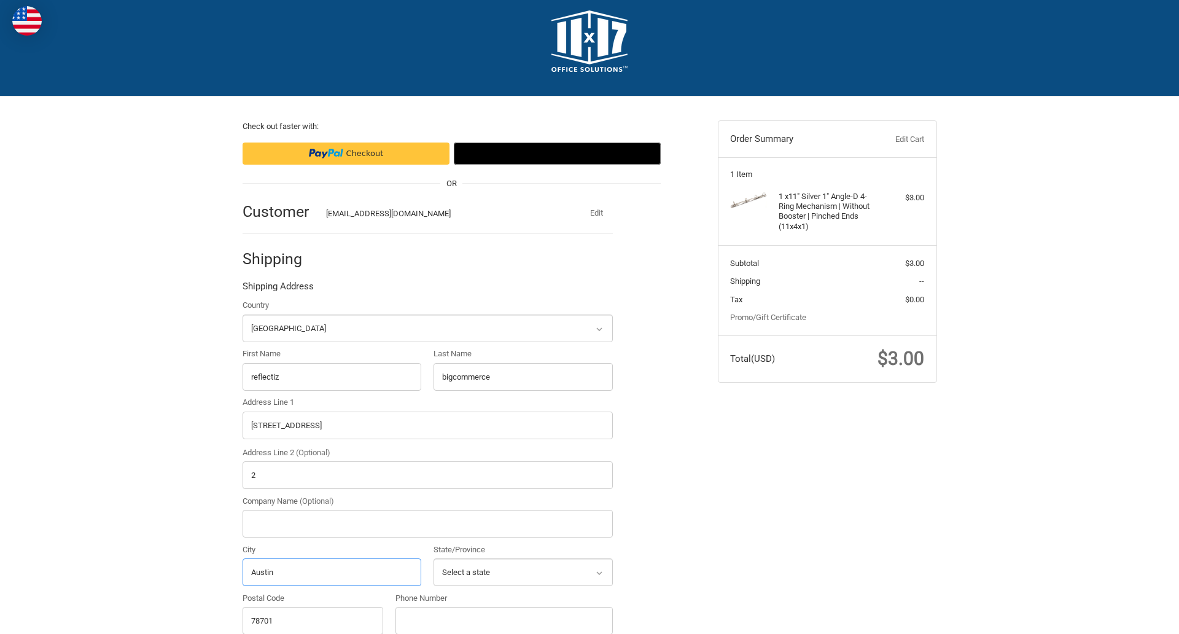
scroll to position [383, 0]
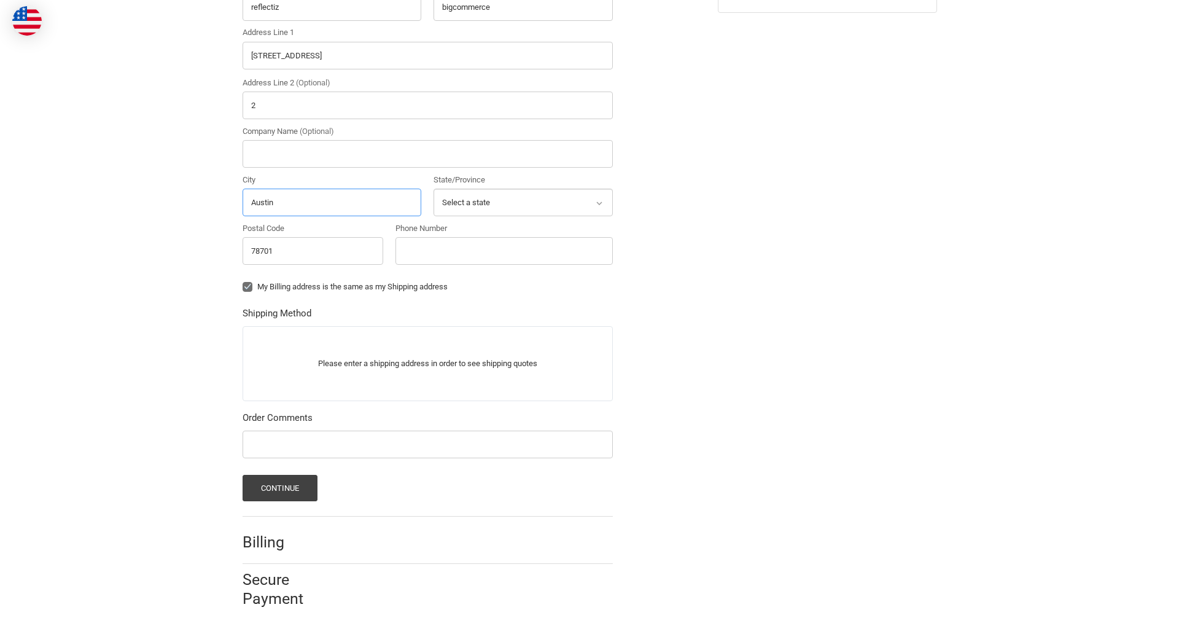
type input "Austin"
click at [504, 251] on input "Phone Number" at bounding box center [504, 251] width 217 height 28
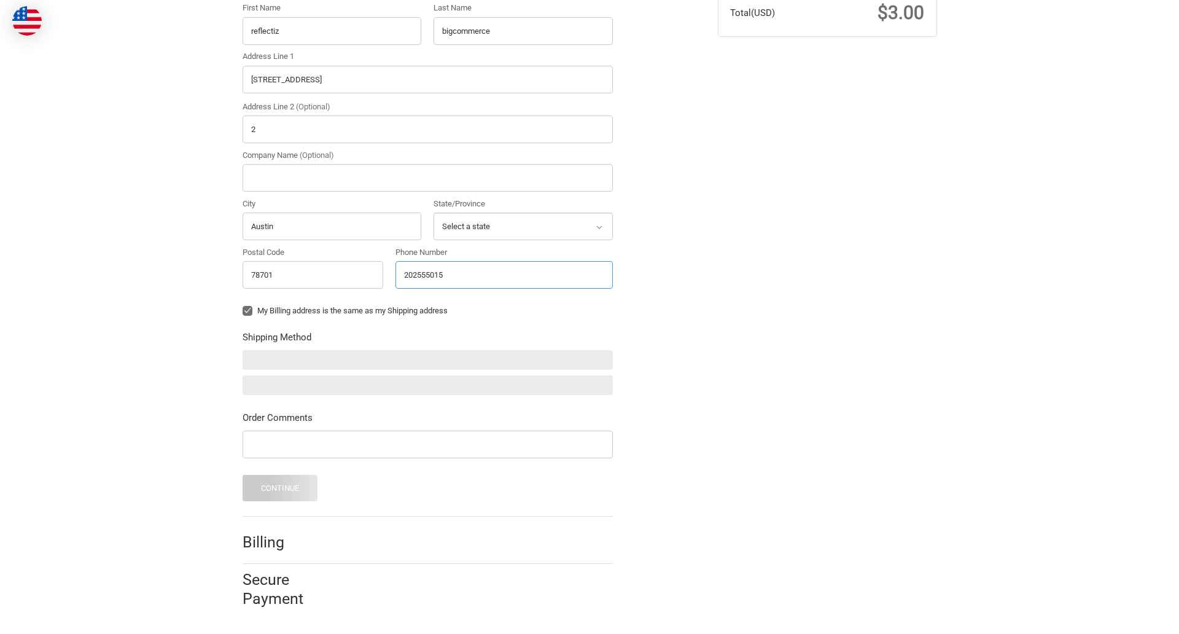
type input "2025550150"
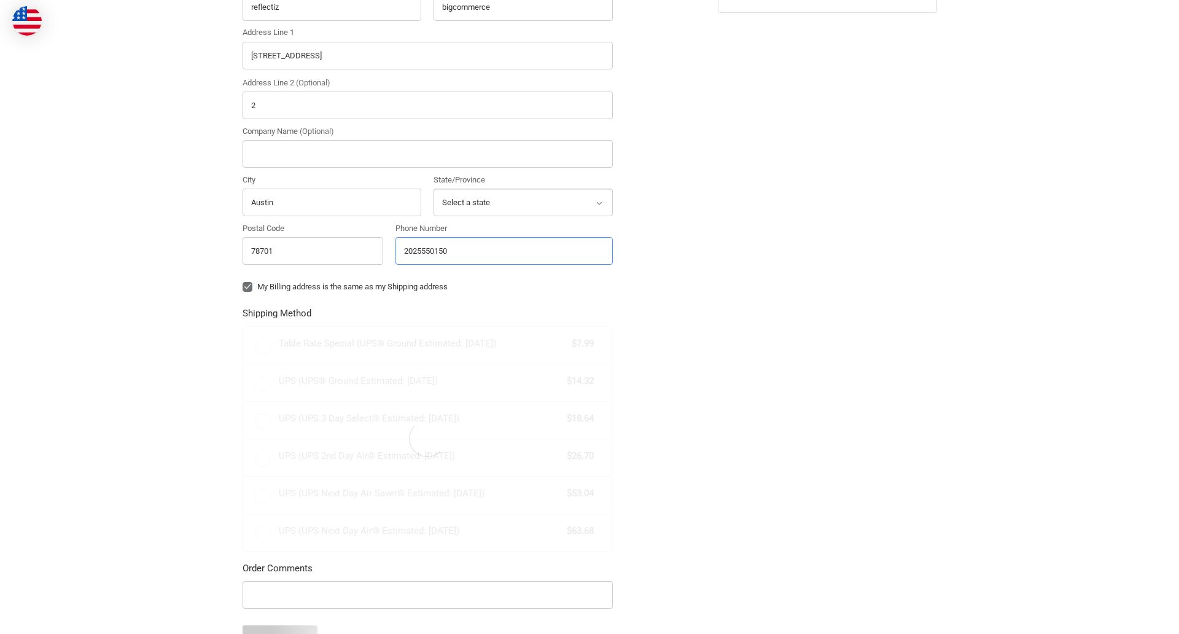
radio input "true"
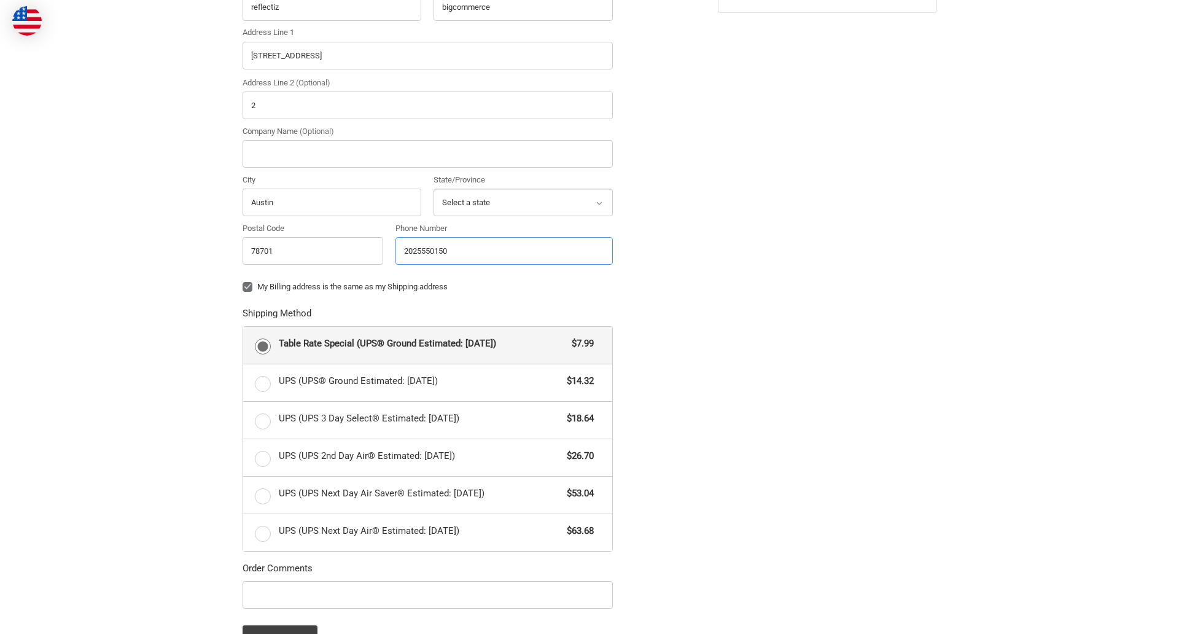
type input "2025550150"
click at [428, 154] on input "Company Name (Optional)" at bounding box center [428, 154] width 370 height 28
type input "bigcommerce"
click at [243, 296] on form "Country Select a country [GEOGRAPHIC_DATA] [GEOGRAPHIC_DATA] [GEOGRAPHIC_DATA] …" at bounding box center [428, 290] width 370 height 722
click at [243, 611] on form "Country Select a country [GEOGRAPHIC_DATA] [GEOGRAPHIC_DATA] [GEOGRAPHIC_DATA] …" at bounding box center [428, 290] width 370 height 722
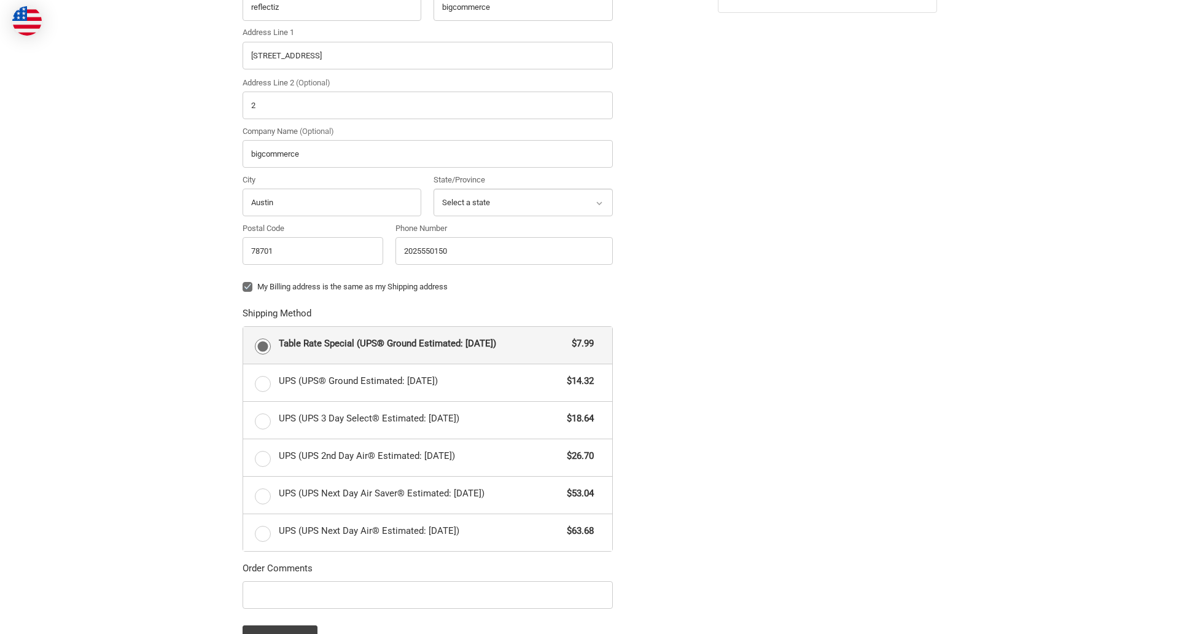
scroll to position [534, 0]
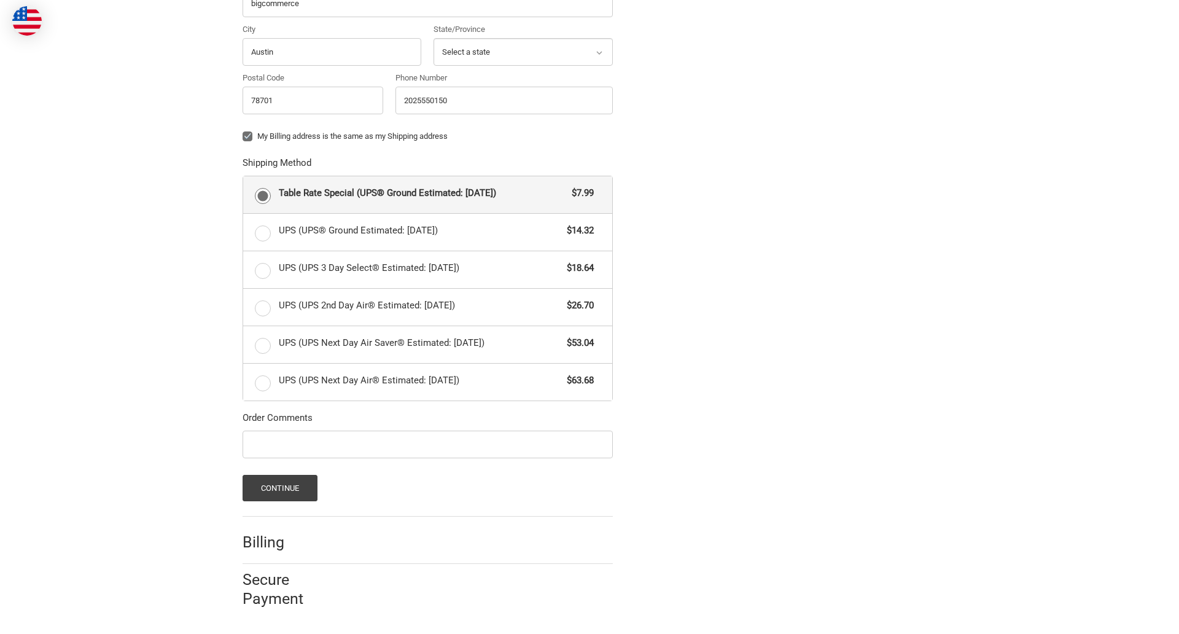
click at [428, 194] on span "Table Rate Special (UPS® Ground Estimated: [DATE])" at bounding box center [423, 193] width 288 height 14
click at [244, 177] on input "Table Rate Special (UPS® Ground Estimated: [DATE]) $7.99" at bounding box center [243, 176] width 1 height 1
click at [280, 488] on button "Continue" at bounding box center [281, 488] width 76 height 26
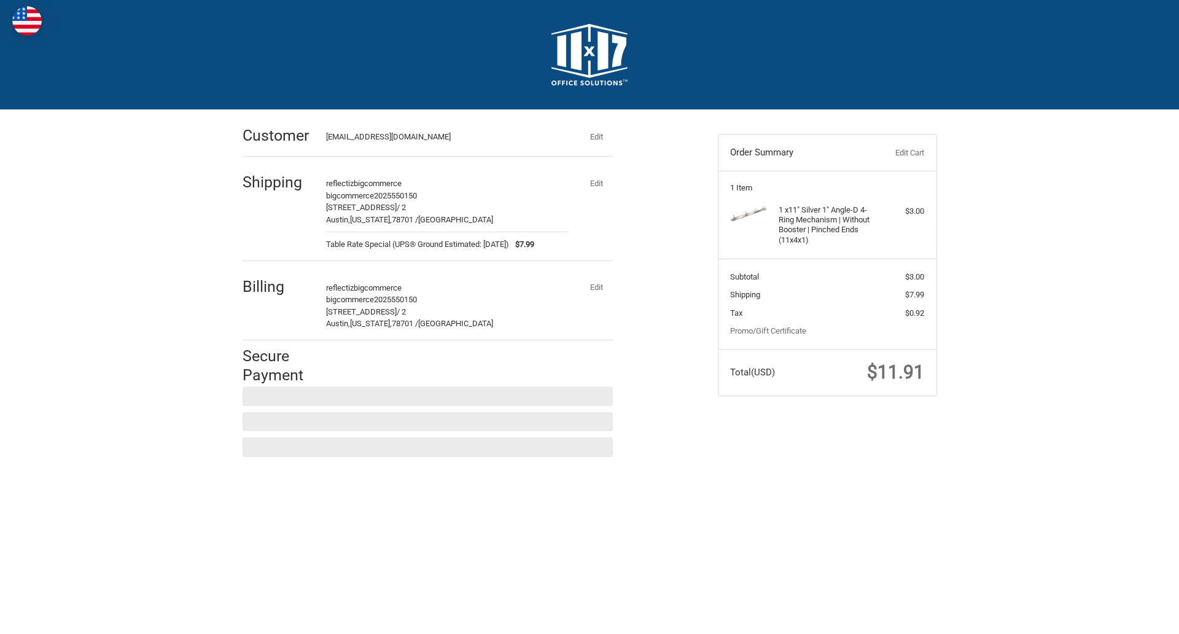
scroll to position [0, 0]
